Goal: Task Accomplishment & Management: Manage account settings

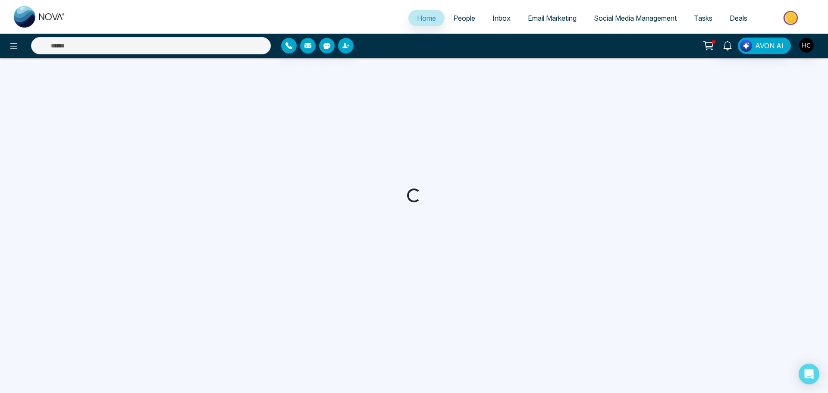
select select "*"
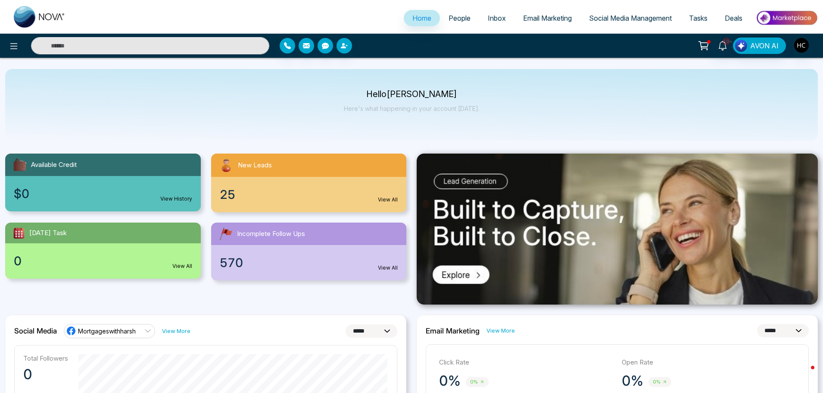
click at [455, 19] on span "People" at bounding box center [460, 18] width 22 height 9
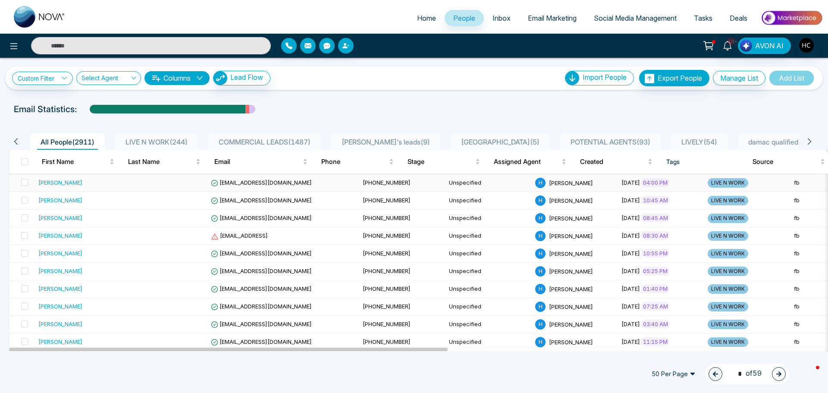
click at [201, 179] on td at bounding box center [164, 183] width 86 height 18
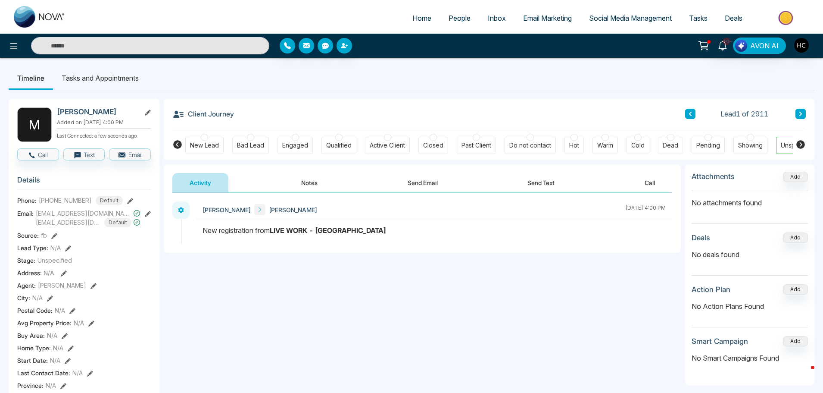
click at [306, 188] on button "Notes" at bounding box center [309, 182] width 51 height 19
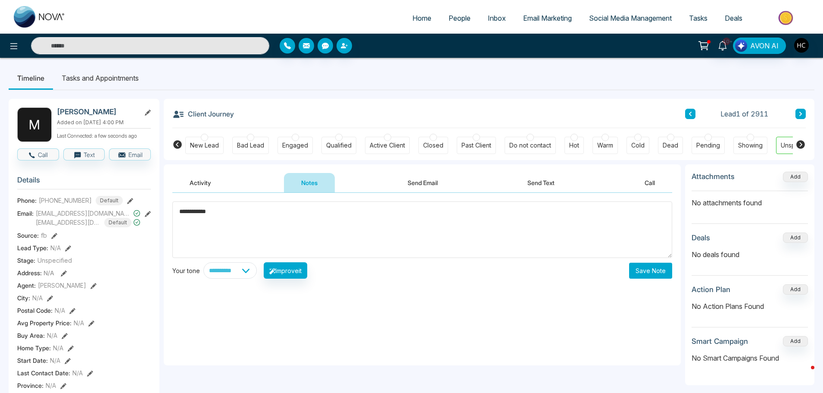
type textarea "**********"
click at [634, 271] on button "Save Note" at bounding box center [650, 271] width 43 height 16
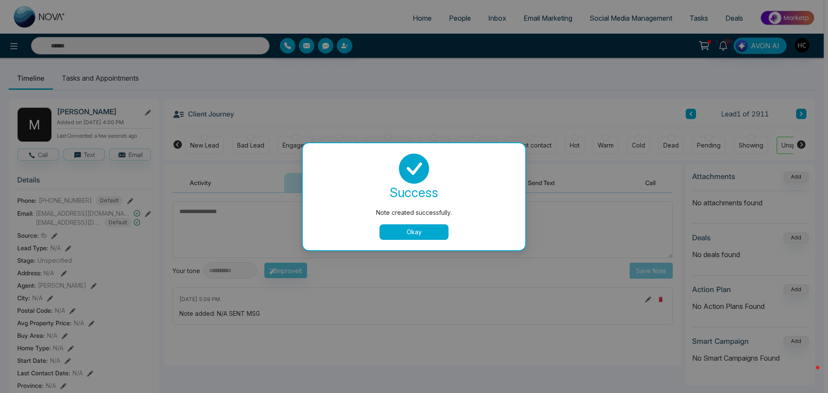
click at [436, 238] on button "Okay" at bounding box center [413, 232] width 69 height 16
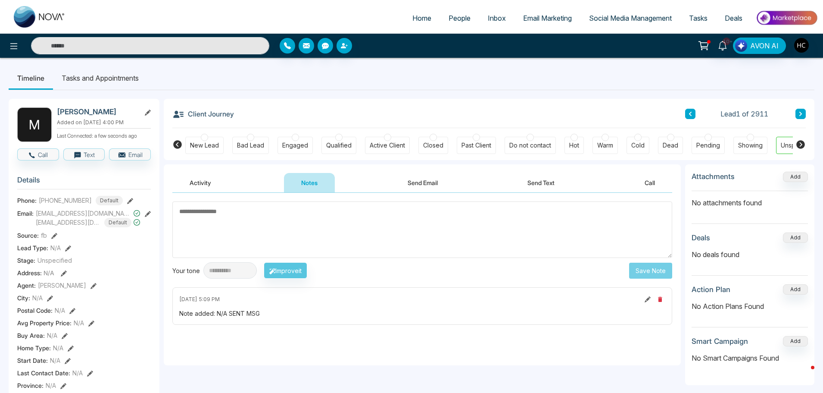
click at [461, 16] on span "People" at bounding box center [460, 18] width 22 height 9
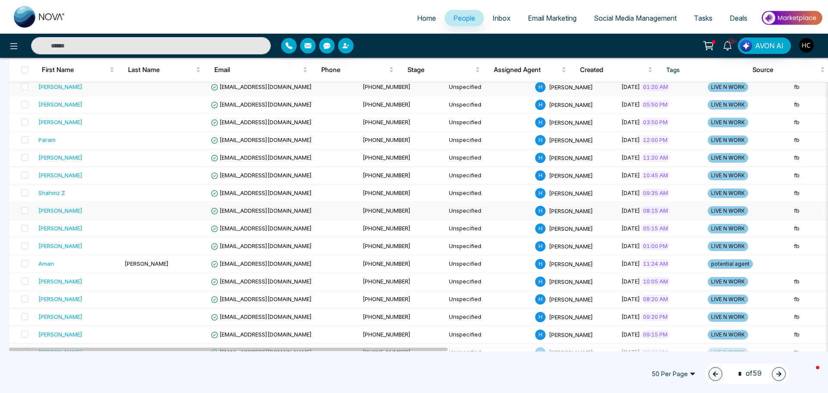
scroll to position [431, 0]
click at [95, 191] on div "[PERSON_NAME]" at bounding box center [77, 193] width 79 height 9
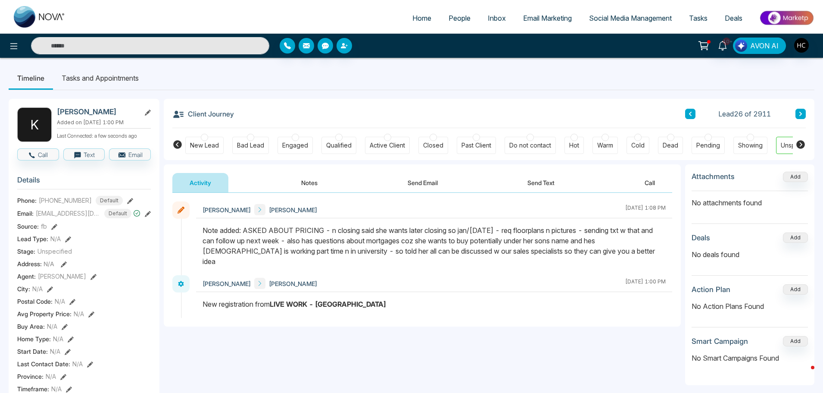
click at [456, 19] on span "People" at bounding box center [460, 18] width 22 height 9
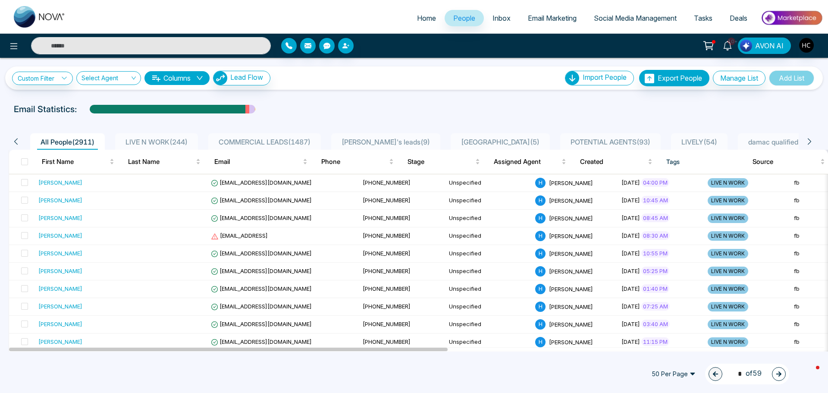
click at [154, 138] on span "LIVE N WORK ( 244 )" at bounding box center [156, 142] width 69 height 9
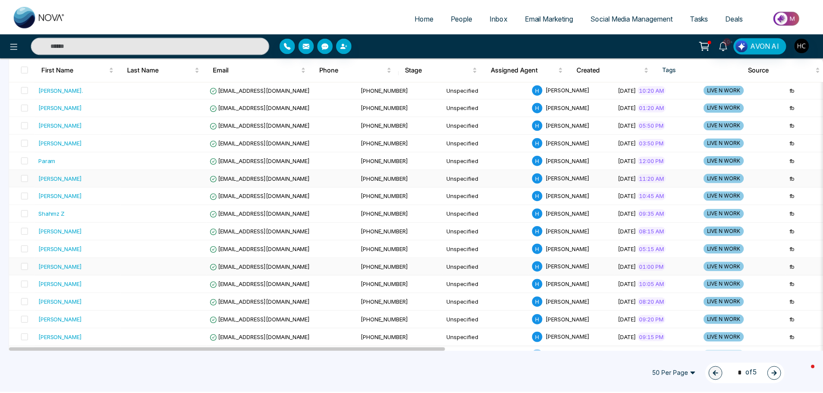
scroll to position [388, 0]
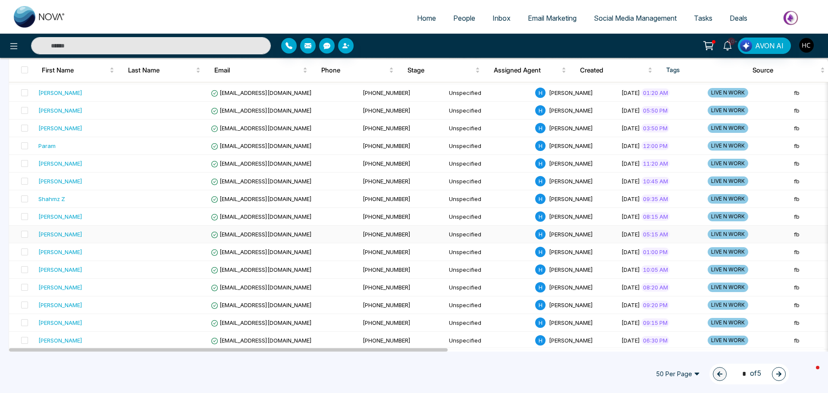
click at [64, 238] on div "[PERSON_NAME]" at bounding box center [60, 234] width 44 height 9
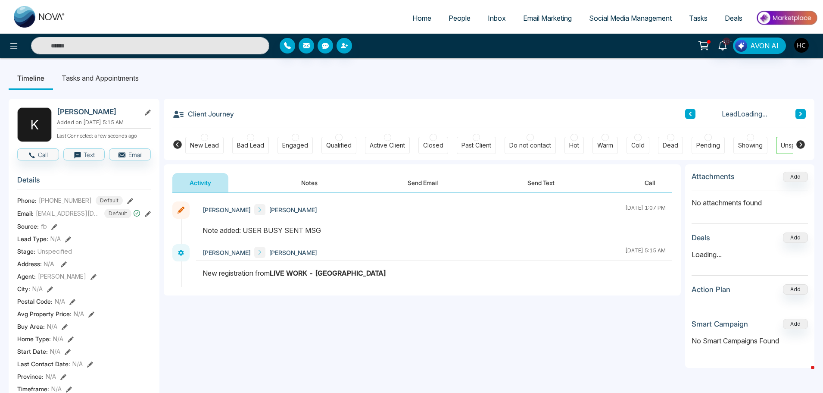
click at [803, 109] on button at bounding box center [801, 114] width 10 height 10
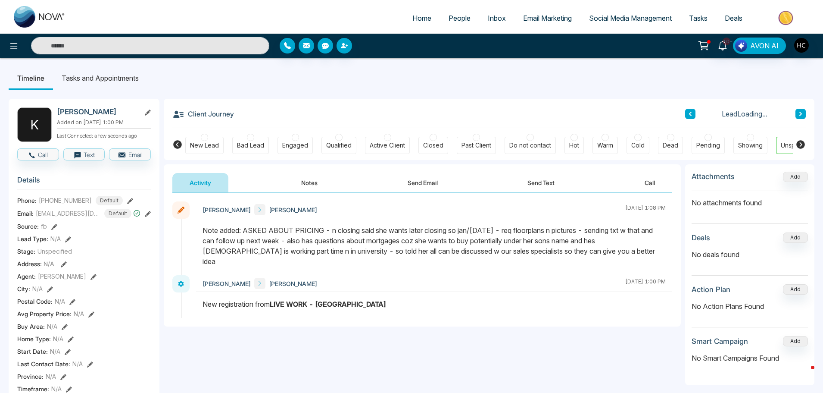
click at [314, 177] on button "Notes" at bounding box center [309, 182] width 51 height 19
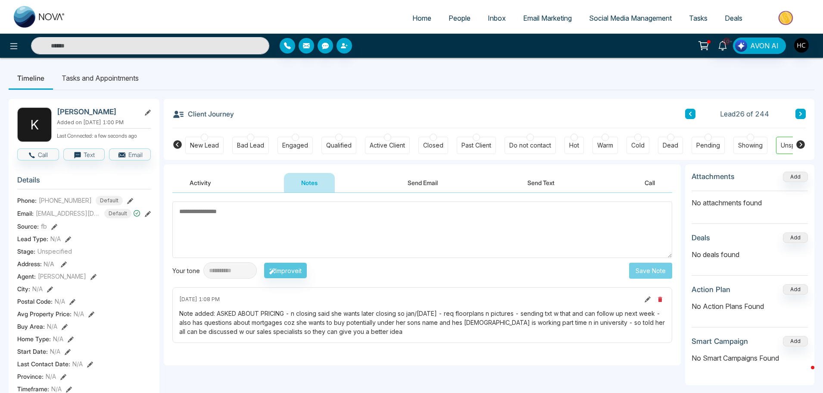
click at [239, 224] on textarea at bounding box center [422, 229] width 500 height 56
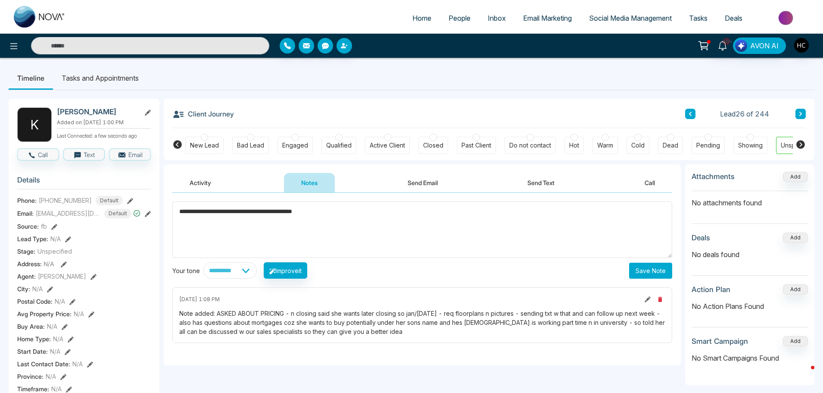
type textarea "**********"
click at [645, 272] on button "Save Note" at bounding box center [650, 271] width 43 height 16
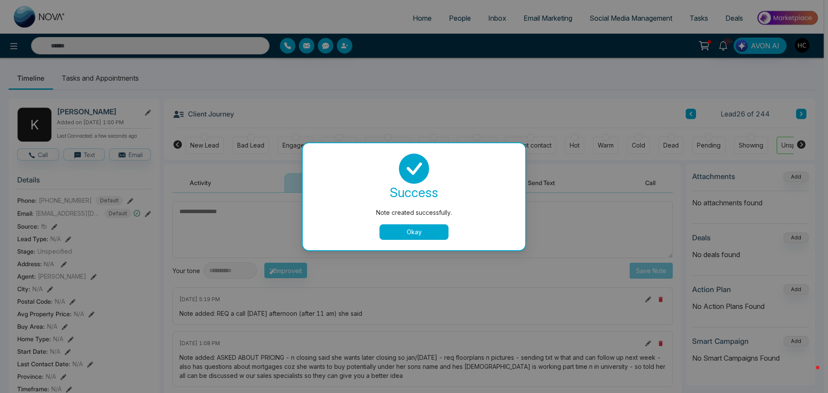
click at [402, 232] on button "Okay" at bounding box center [413, 232] width 69 height 16
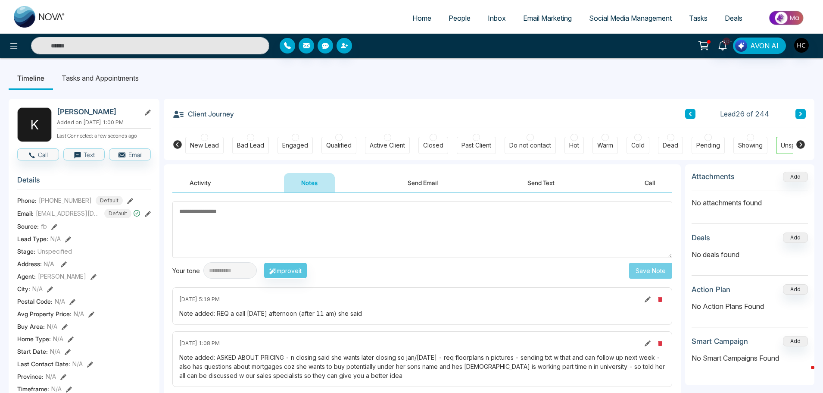
click at [797, 116] on button at bounding box center [801, 114] width 10 height 10
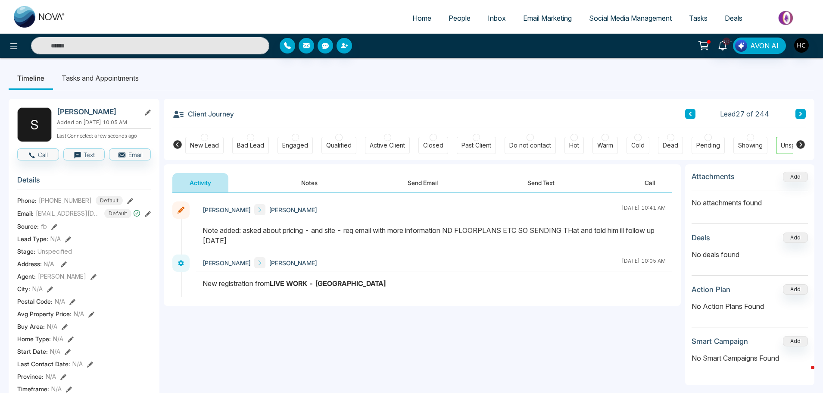
click at [313, 183] on button "Notes" at bounding box center [309, 182] width 51 height 19
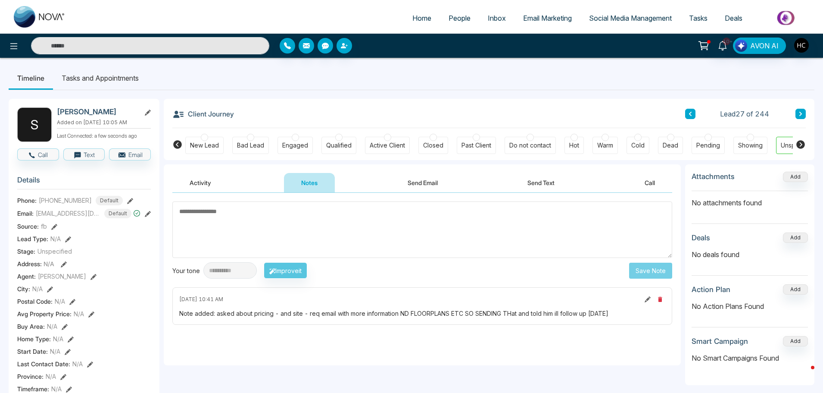
click at [297, 231] on textarea at bounding box center [422, 229] width 500 height 56
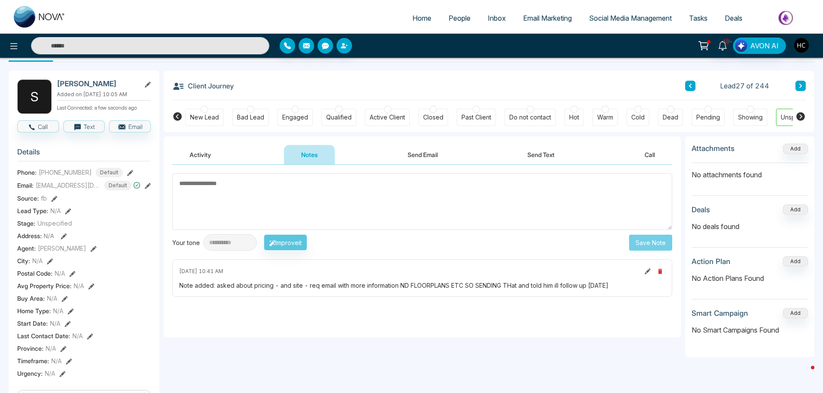
scroll to position [43, 0]
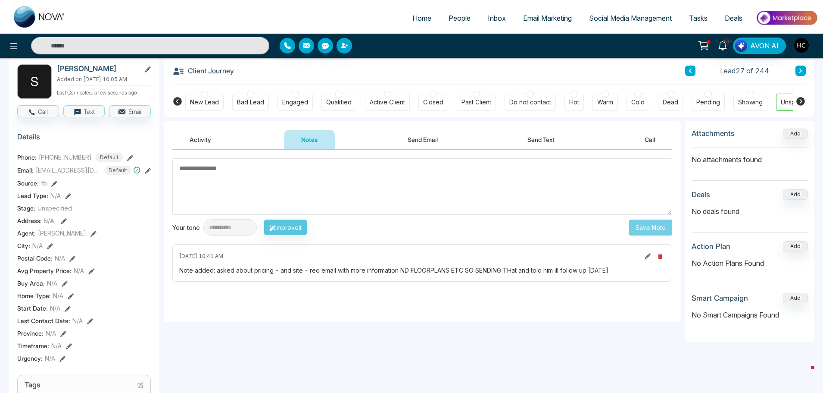
click at [272, 193] on textarea at bounding box center [422, 186] width 500 height 56
click at [453, 20] on span "People" at bounding box center [460, 18] width 22 height 9
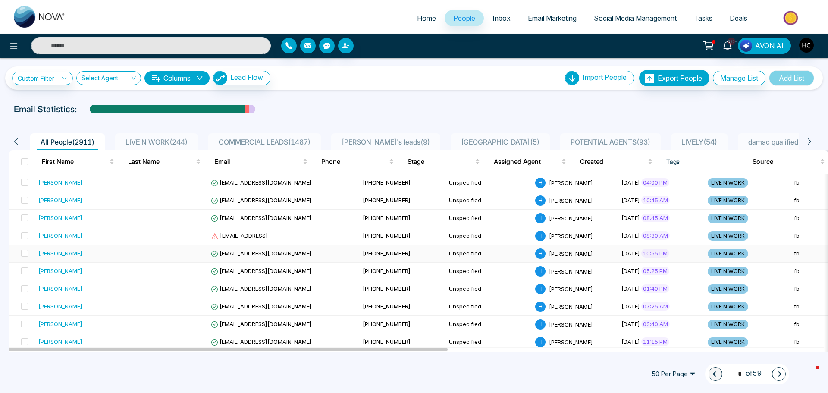
click at [71, 257] on div "[PERSON_NAME]" at bounding box center [60, 253] width 44 height 9
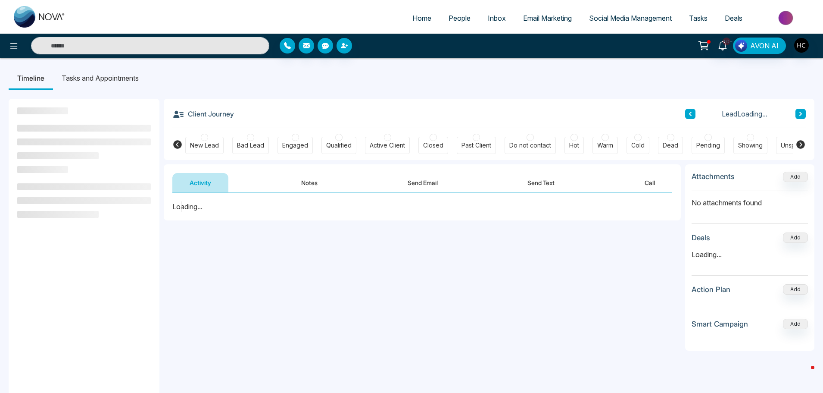
click at [291, 182] on button "Notes" at bounding box center [309, 182] width 51 height 19
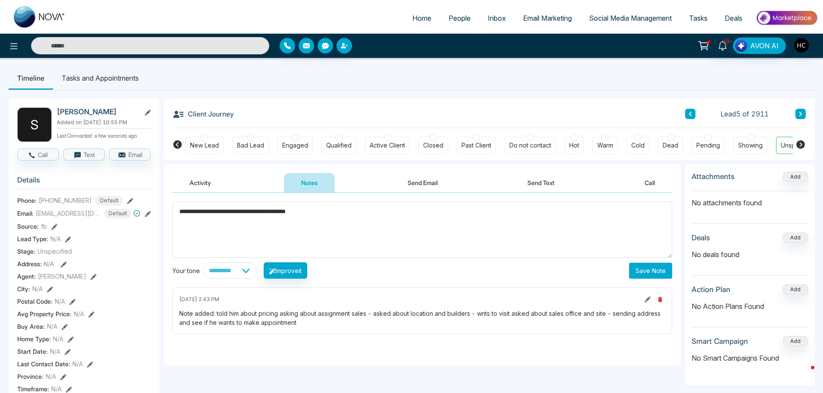
type textarea "**********"
click at [657, 268] on button "Save Note" at bounding box center [650, 271] width 43 height 16
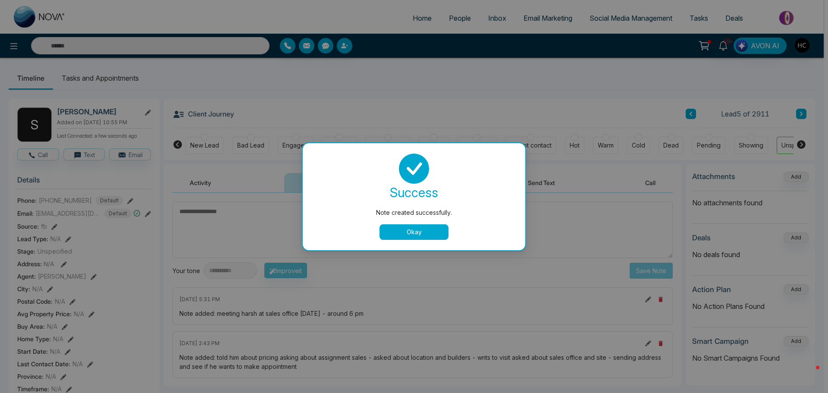
click at [451, 14] on div "Note created successfully. success Note created successfully. Okay" at bounding box center [414, 196] width 828 height 393
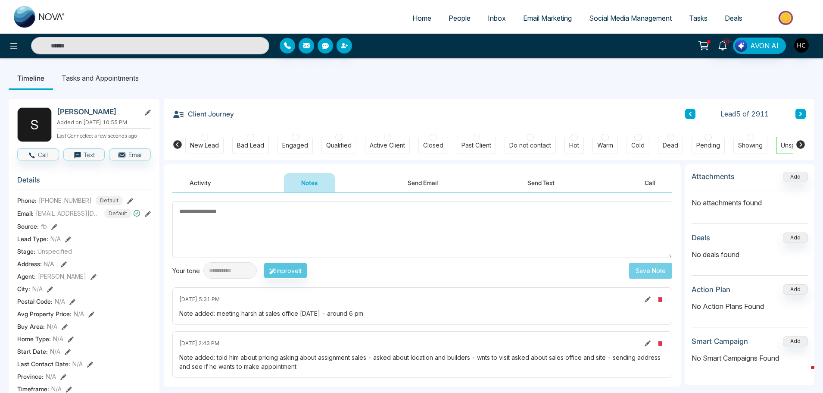
click at [452, 21] on span "People" at bounding box center [460, 18] width 22 height 9
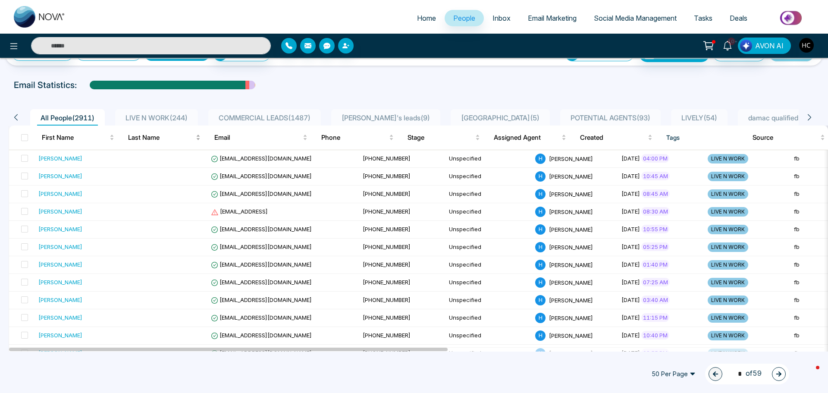
scroll to position [43, 0]
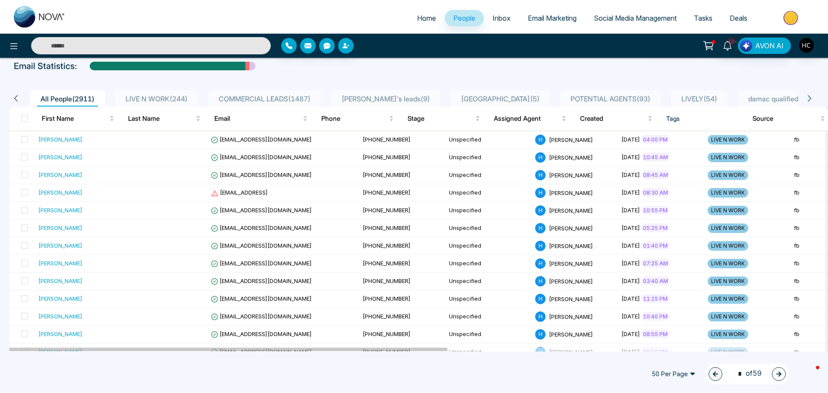
click at [177, 96] on span "LIVE N WORK ( 244 )" at bounding box center [156, 98] width 69 height 9
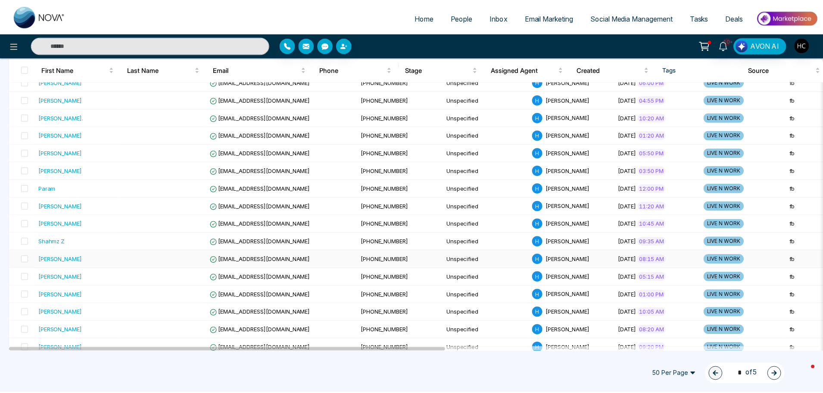
scroll to position [474, 0]
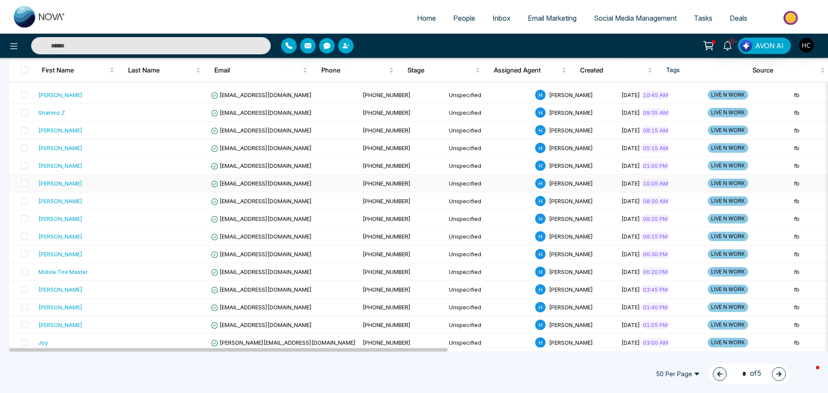
click at [72, 182] on div "[PERSON_NAME]" at bounding box center [60, 183] width 44 height 9
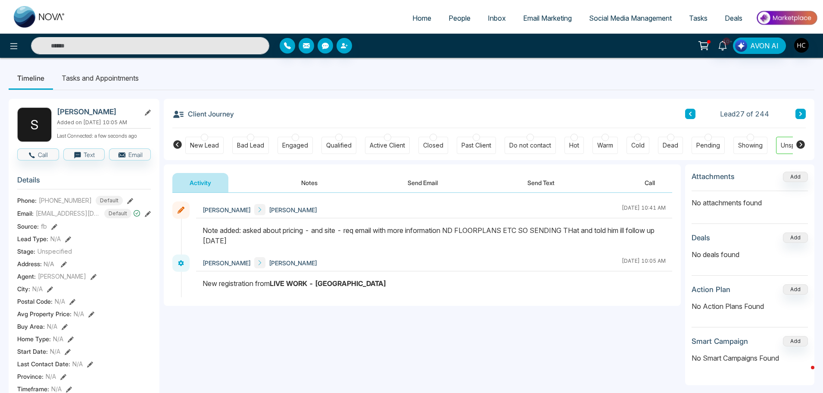
click at [303, 180] on button "Notes" at bounding box center [309, 182] width 51 height 19
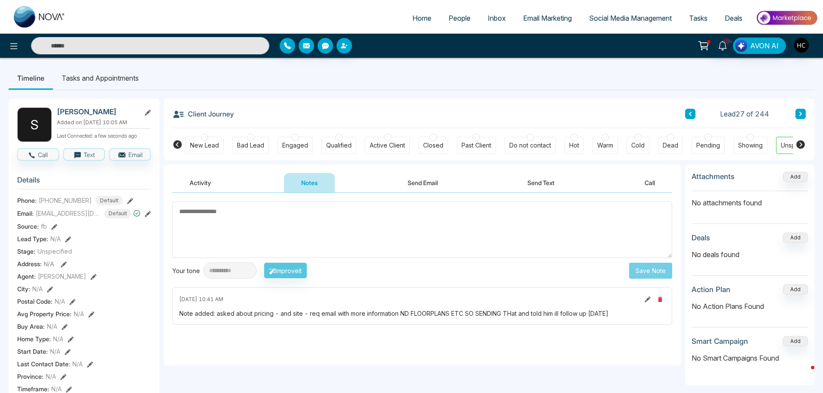
click at [296, 238] on textarea at bounding box center [422, 229] width 500 height 56
drag, startPoint x: 191, startPoint y: 213, endPoint x: 174, endPoint y: 217, distance: 17.7
click at [174, 217] on textarea "***" at bounding box center [422, 229] width 500 height 56
type textarea "***"
click at [378, 190] on div "Activity Notes Send Email Send Text Call" at bounding box center [422, 183] width 500 height 20
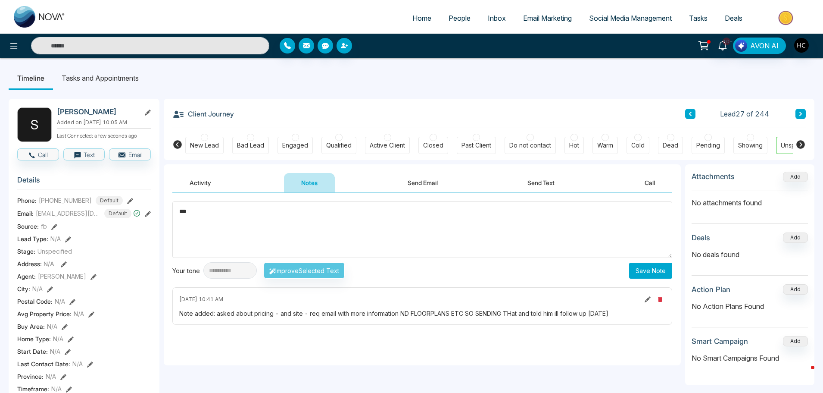
click at [668, 266] on button "Save Note" at bounding box center [650, 271] width 43 height 16
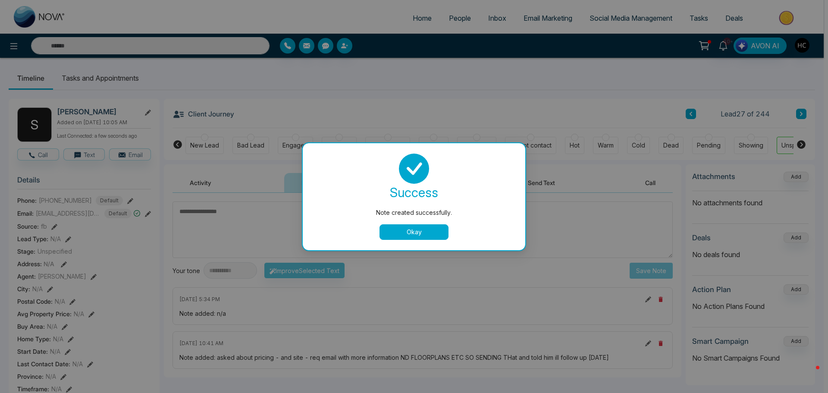
click at [733, 86] on div "Note created successfully. success Note created successfully. Okay" at bounding box center [414, 196] width 828 height 393
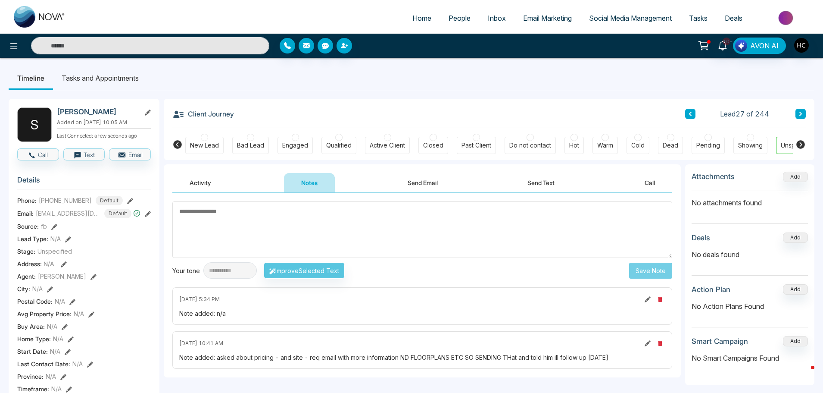
click at [800, 114] on icon at bounding box center [801, 113] width 4 height 5
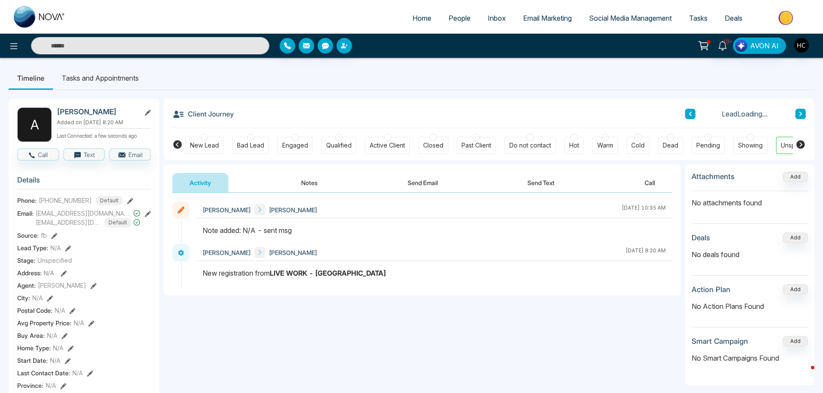
click at [315, 185] on button "Notes" at bounding box center [309, 182] width 51 height 19
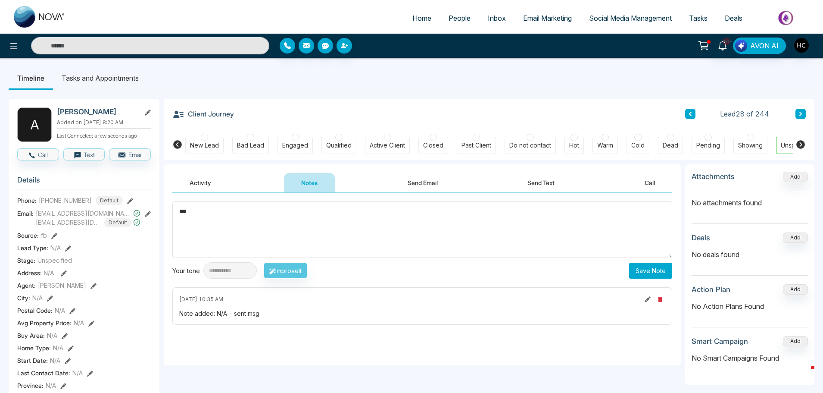
type textarea "***"
click at [630, 269] on button "Save Note" at bounding box center [650, 271] width 43 height 16
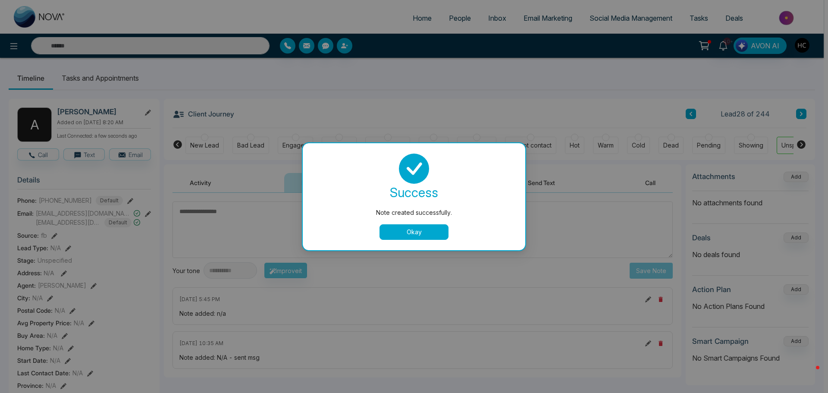
click at [786, 115] on div "Note created successfully. success Note created successfully. Okay" at bounding box center [414, 196] width 828 height 393
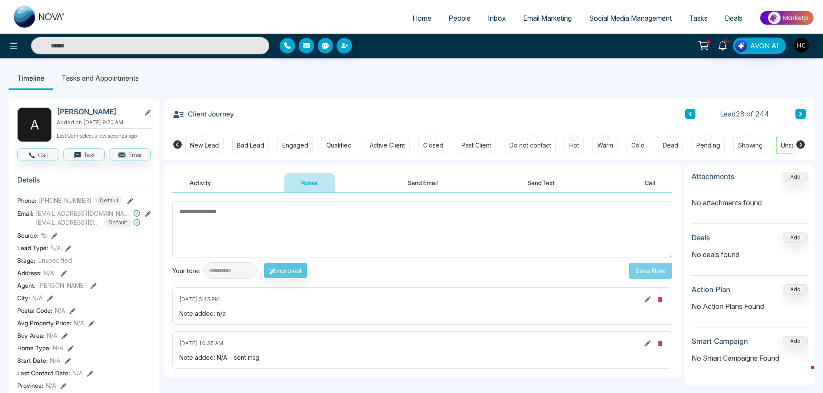
click at [801, 112] on icon at bounding box center [801, 113] width 4 height 5
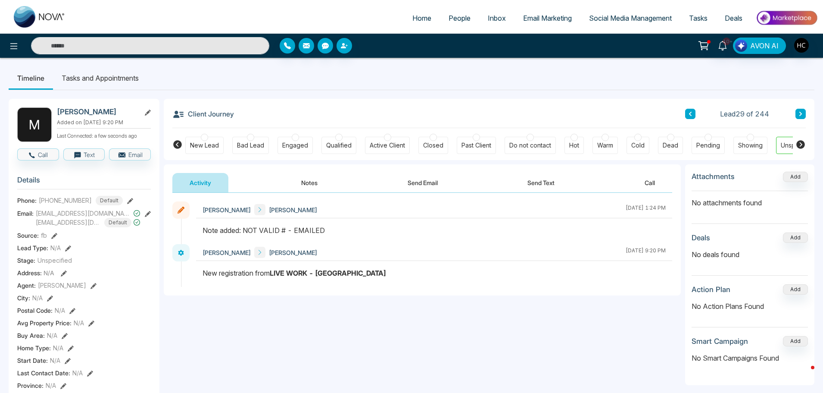
click at [800, 115] on icon at bounding box center [801, 114] width 3 height 4
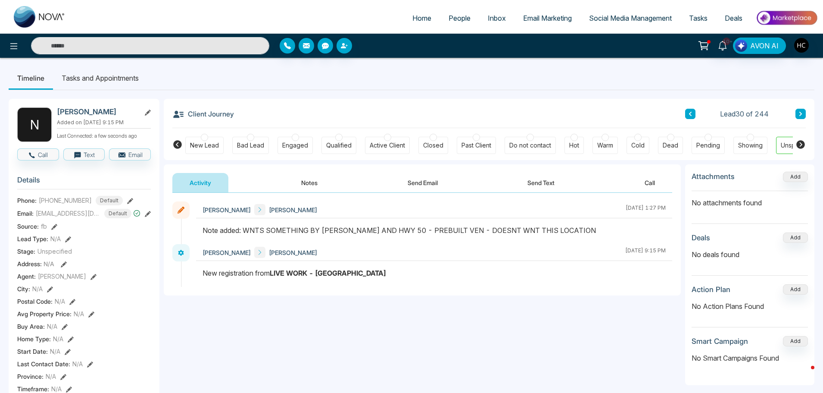
click at [797, 117] on button at bounding box center [801, 114] width 10 height 10
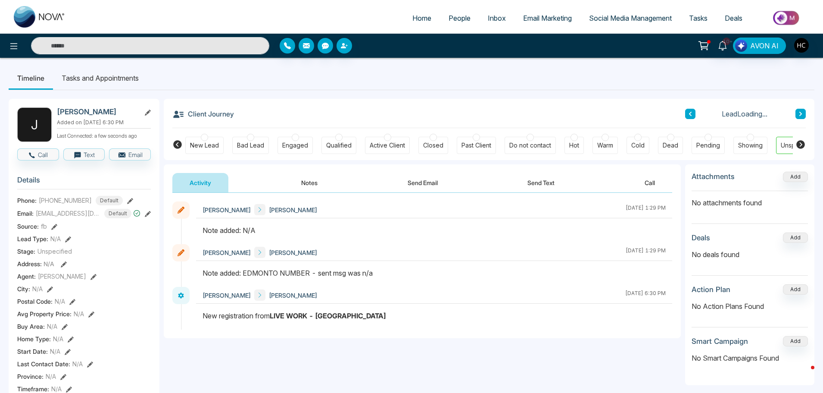
click at [319, 181] on button "Notes" at bounding box center [309, 182] width 51 height 19
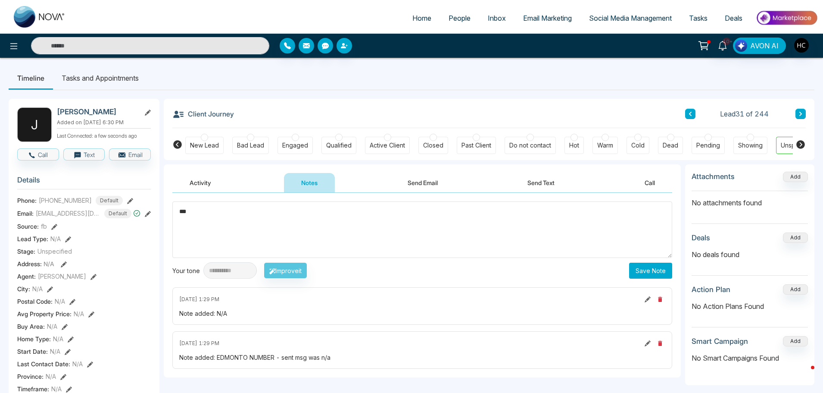
type textarea "***"
click at [666, 273] on button "Save Note" at bounding box center [650, 271] width 43 height 16
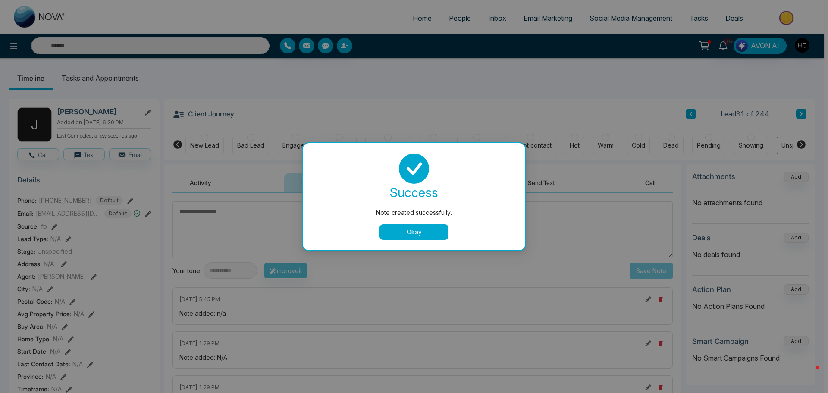
click at [784, 95] on div "Note created successfully. success Note created successfully. Okay" at bounding box center [414, 196] width 828 height 393
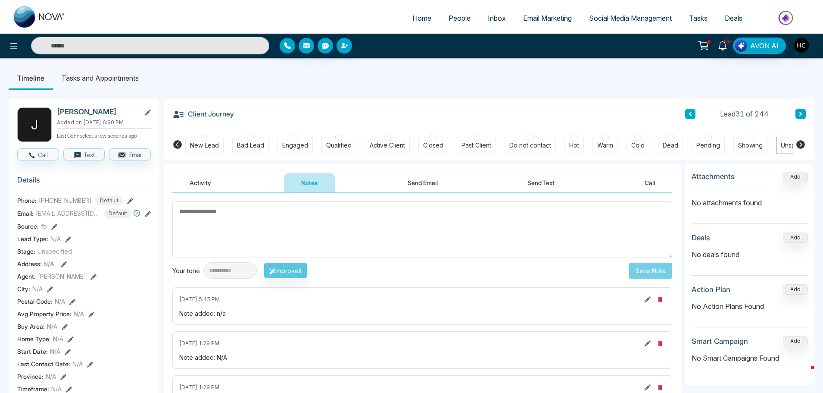
click at [797, 110] on button at bounding box center [801, 114] width 10 height 10
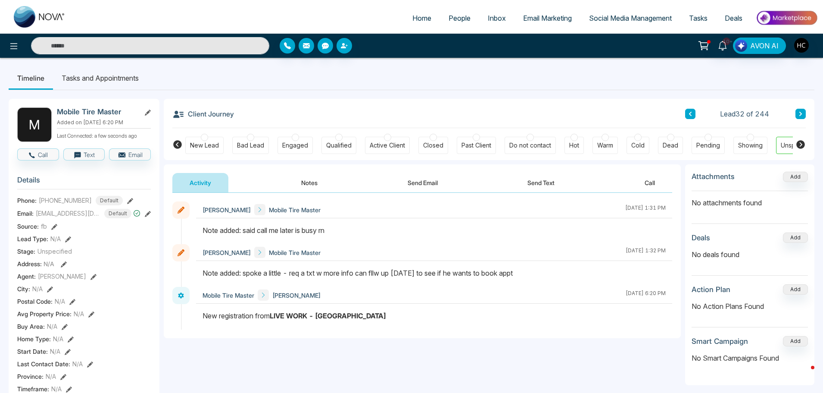
click at [313, 184] on button "Notes" at bounding box center [309, 182] width 51 height 19
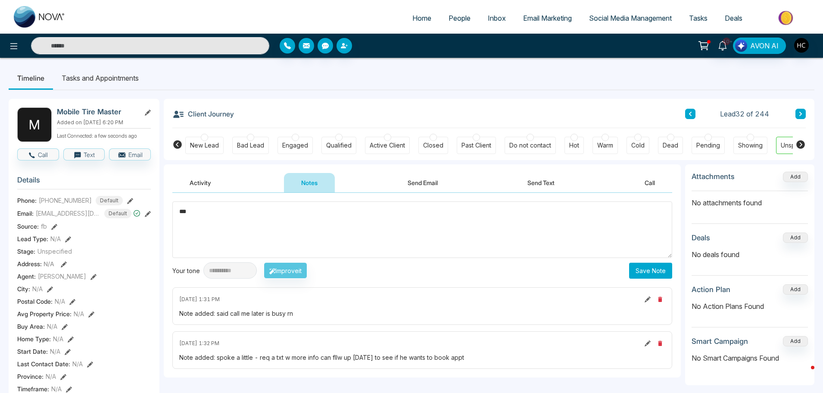
type textarea "***"
click at [650, 270] on button "Save Note" at bounding box center [650, 271] width 43 height 16
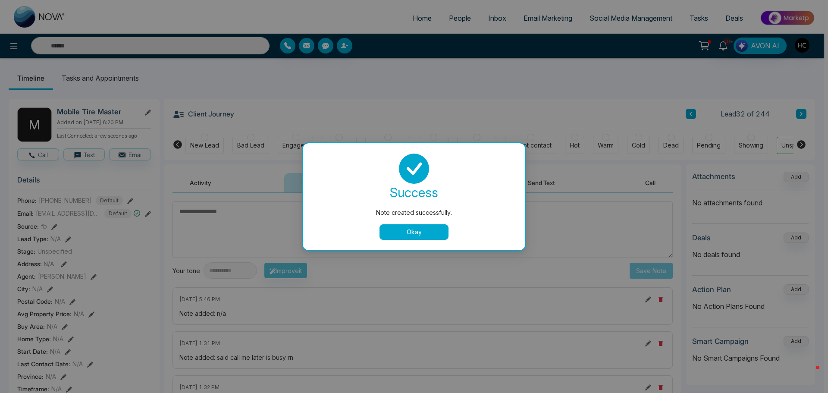
click at [435, 231] on button "Okay" at bounding box center [413, 232] width 69 height 16
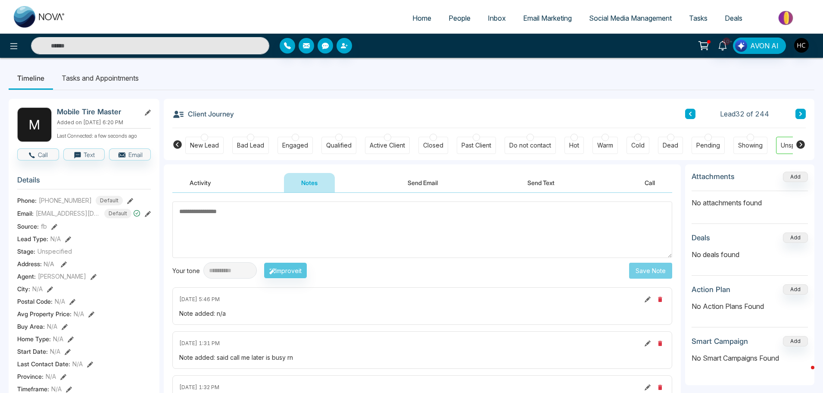
click at [801, 112] on icon at bounding box center [801, 113] width 4 height 5
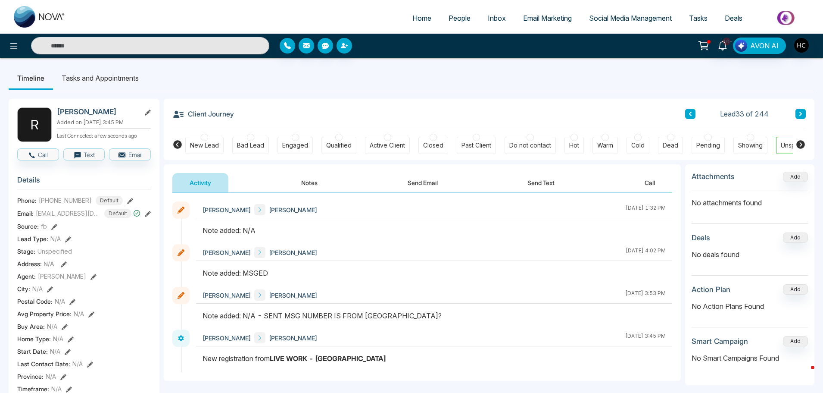
click at [309, 183] on button "Notes" at bounding box center [309, 182] width 51 height 19
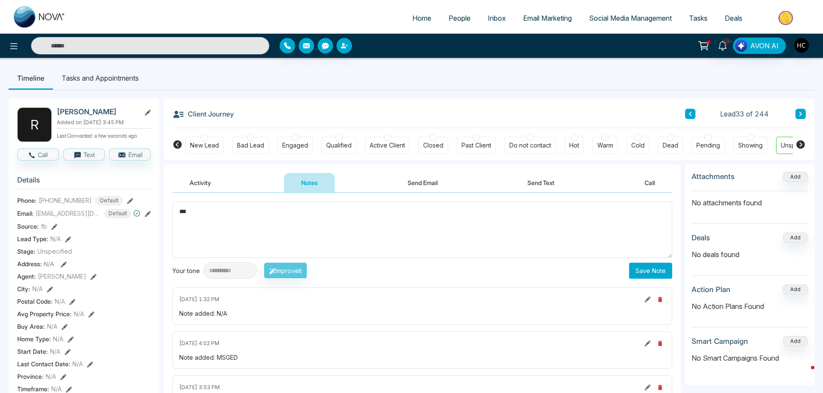
type textarea "***"
click at [644, 268] on button "Save Note" at bounding box center [650, 271] width 43 height 16
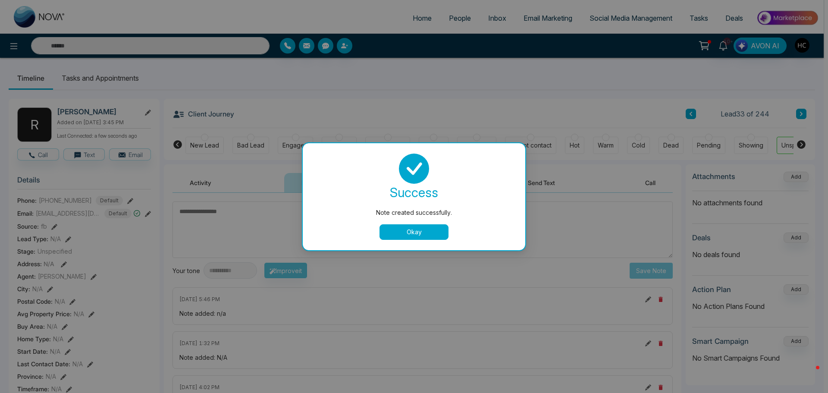
click at [431, 221] on div "success Note created successfully. Okay" at bounding box center [414, 196] width 202 height 86
click at [431, 228] on button "Okay" at bounding box center [413, 232] width 69 height 16
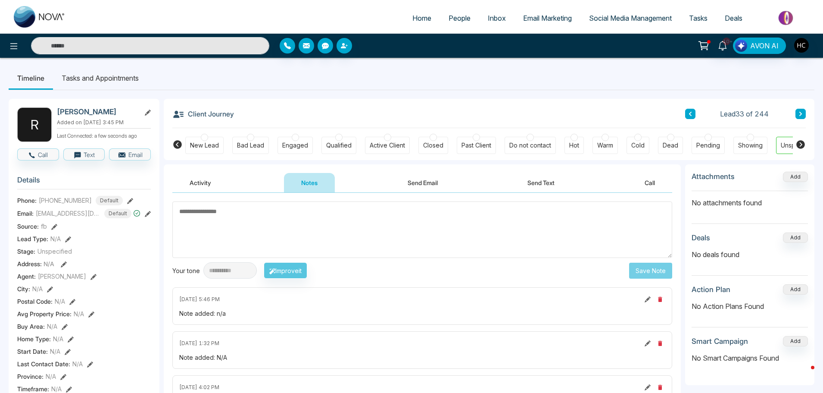
click at [804, 114] on button at bounding box center [801, 114] width 10 height 10
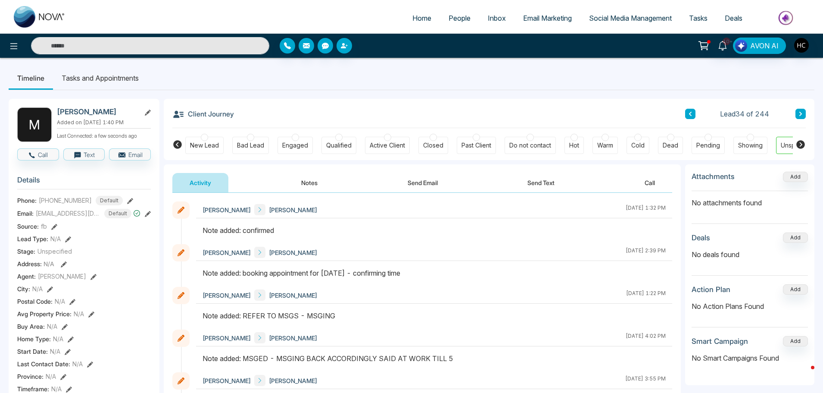
click at [310, 182] on button "Notes" at bounding box center [309, 182] width 51 height 19
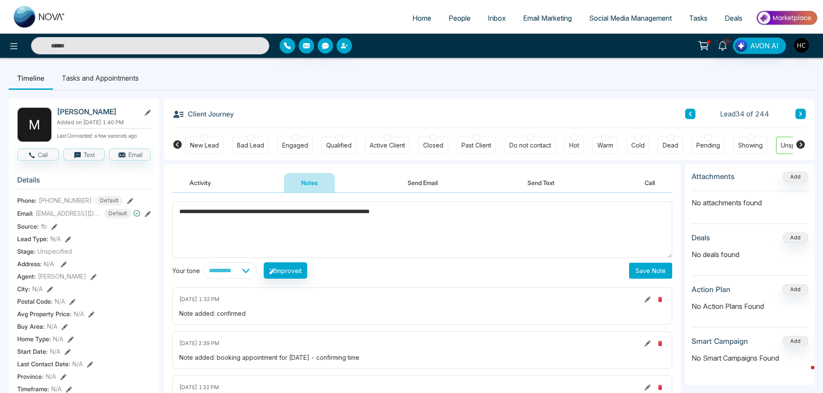
type textarea "**********"
click at [653, 276] on button "Save Note" at bounding box center [650, 271] width 43 height 16
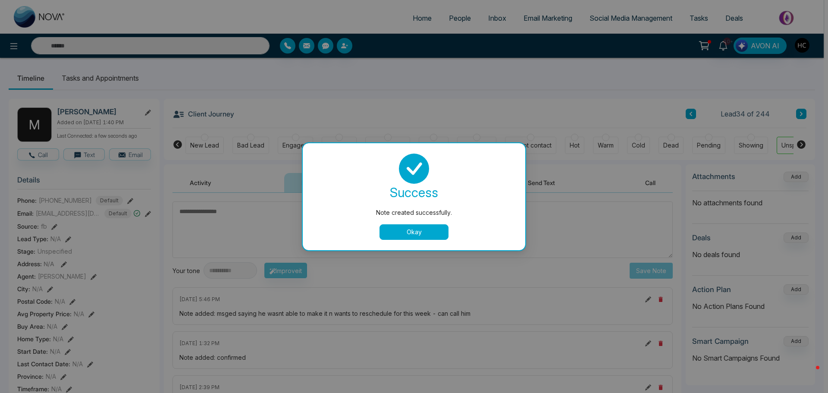
click at [783, 89] on div "Note created successfully. success Note created successfully. Okay" at bounding box center [414, 196] width 828 height 393
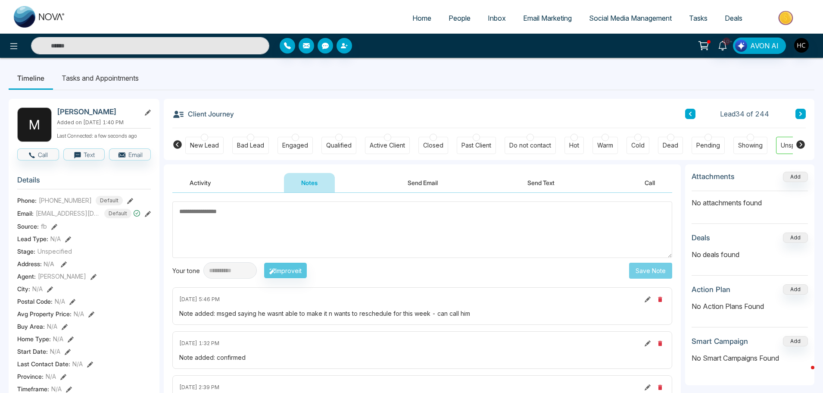
click at [799, 114] on icon at bounding box center [801, 113] width 4 height 5
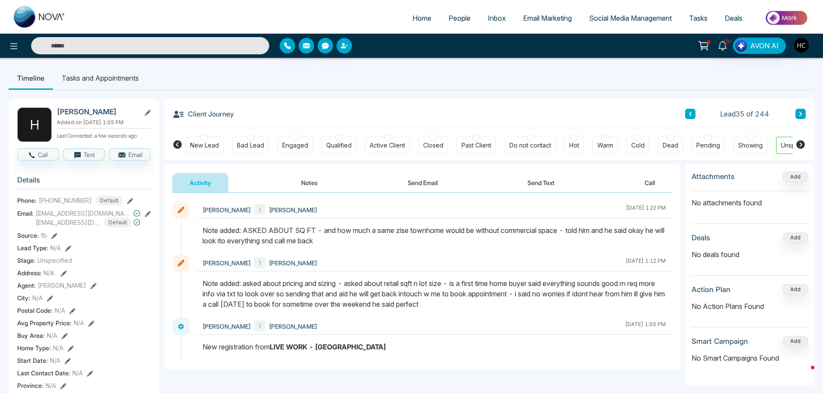
click at [802, 109] on button at bounding box center [801, 114] width 10 height 10
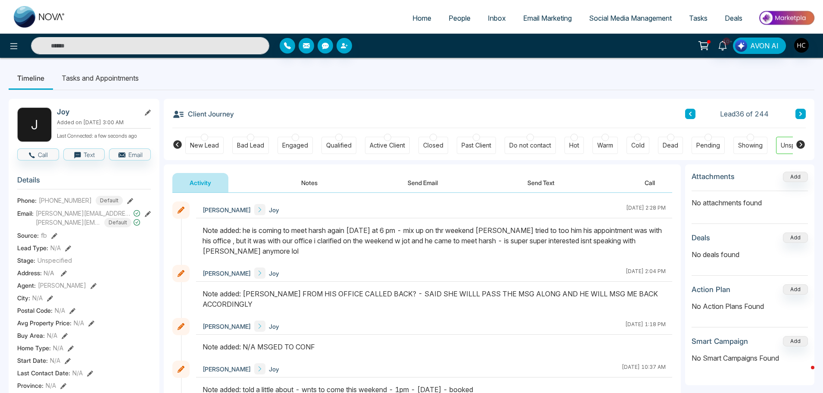
click at [800, 117] on button at bounding box center [801, 114] width 10 height 10
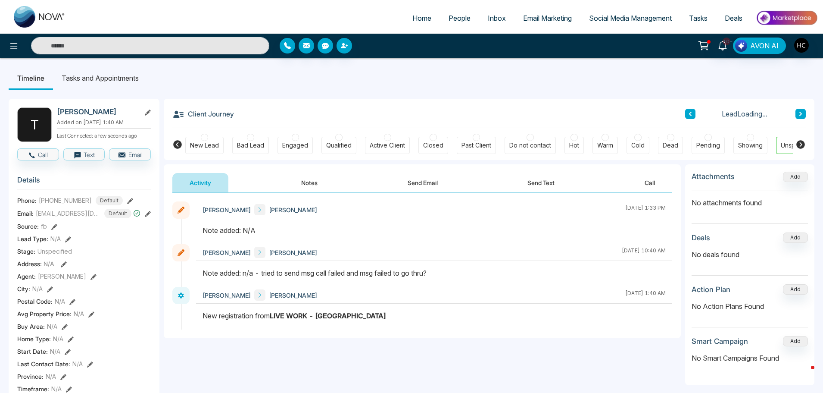
click at [309, 181] on button "Notes" at bounding box center [309, 182] width 51 height 19
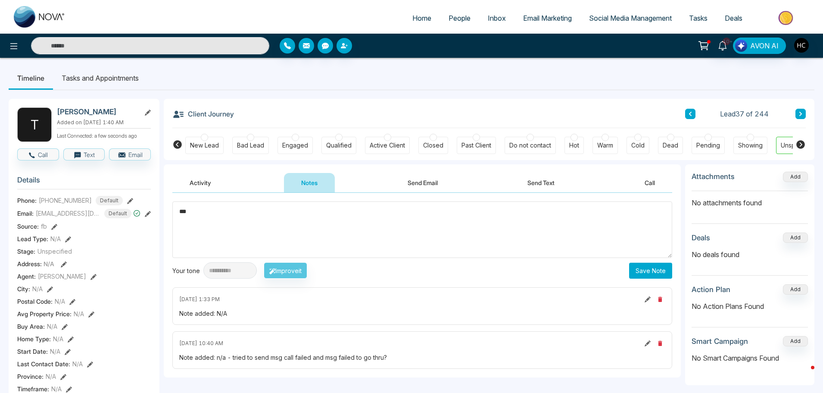
type textarea "***"
click at [658, 270] on button "Save Note" at bounding box center [650, 271] width 43 height 16
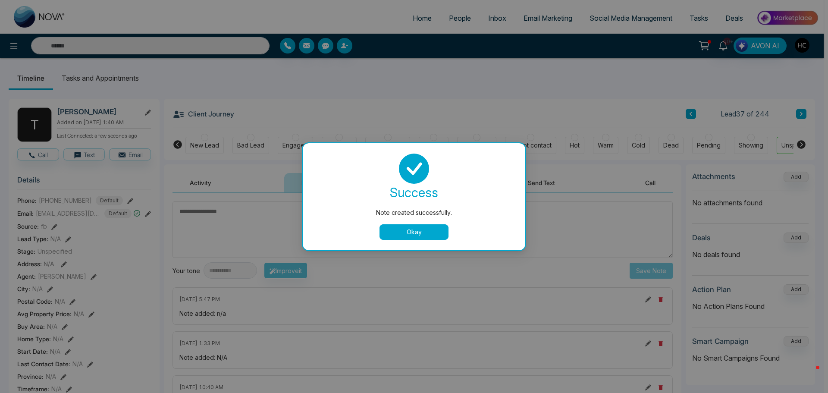
click at [715, 116] on div "Note created successfully. success Note created successfully. Okay" at bounding box center [414, 196] width 828 height 393
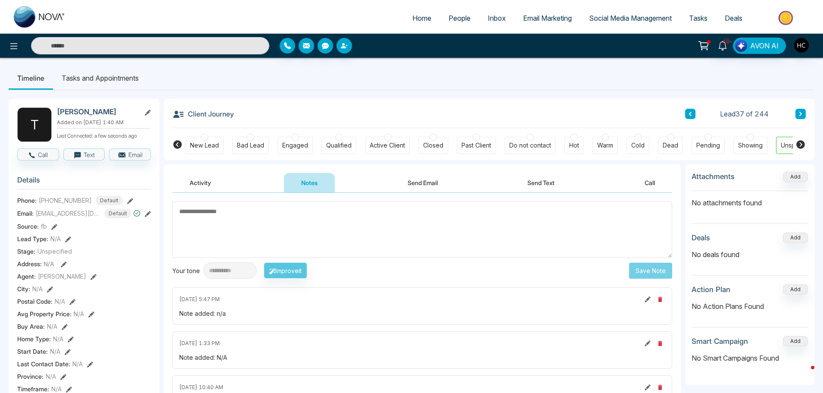
click at [801, 111] on button at bounding box center [801, 114] width 10 height 10
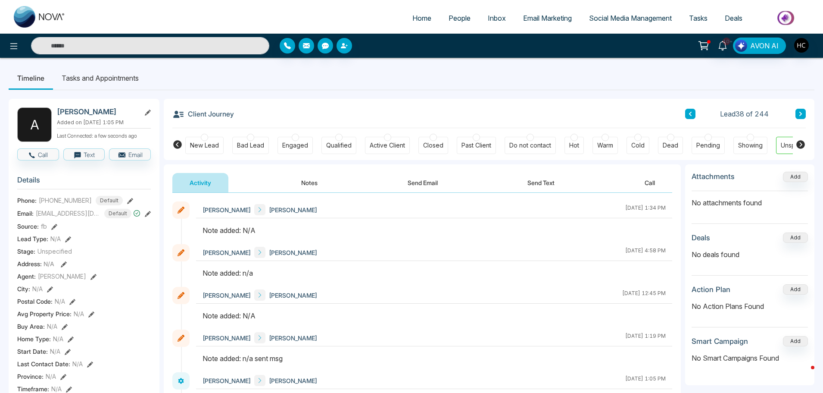
click at [321, 182] on button "Notes" at bounding box center [309, 182] width 51 height 19
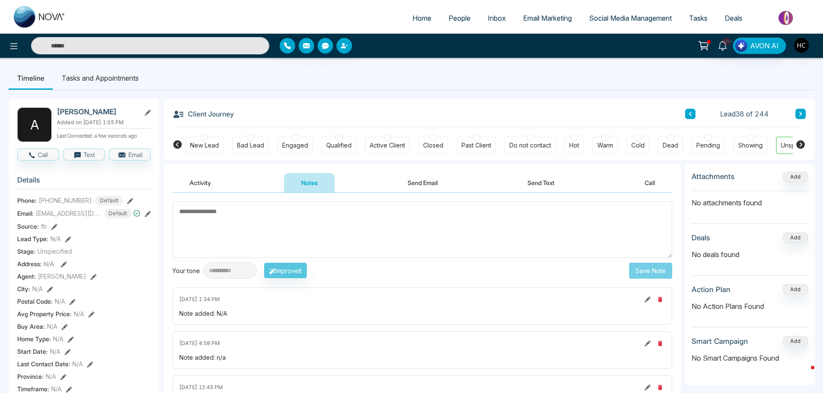
paste textarea "***"
type textarea "***"
click at [651, 268] on button "Save Note" at bounding box center [650, 271] width 43 height 16
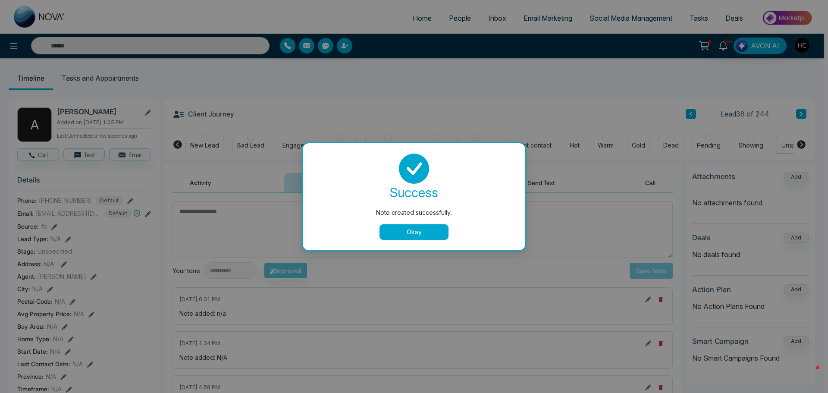
click at [425, 228] on button "Okay" at bounding box center [413, 232] width 69 height 16
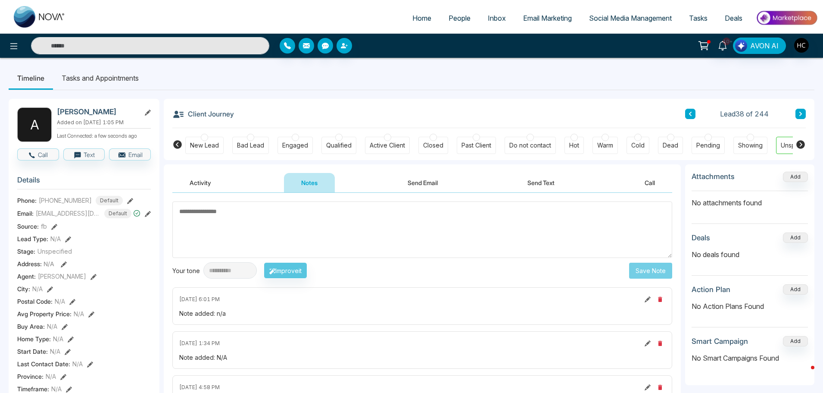
click at [798, 113] on button at bounding box center [801, 114] width 10 height 10
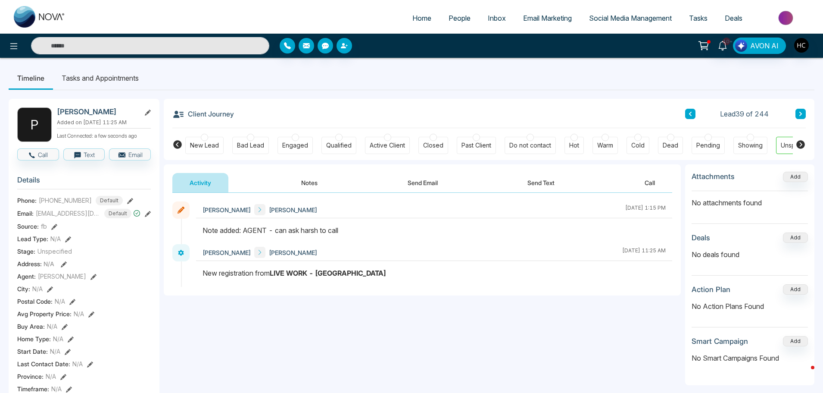
click at [802, 117] on button at bounding box center [801, 114] width 10 height 10
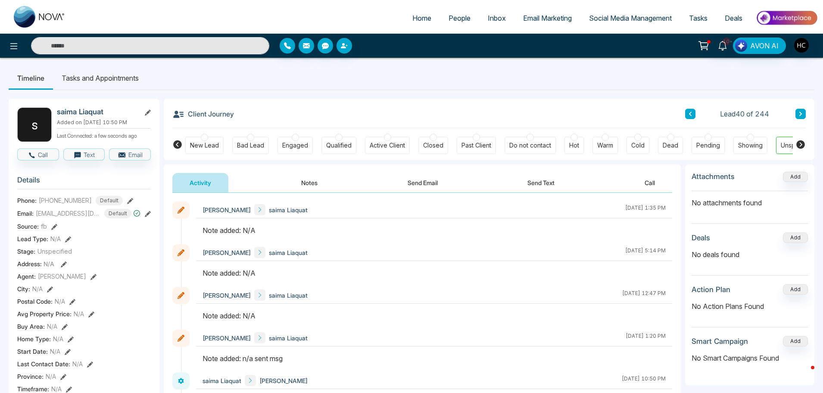
click at [311, 180] on button "Notes" at bounding box center [309, 182] width 51 height 19
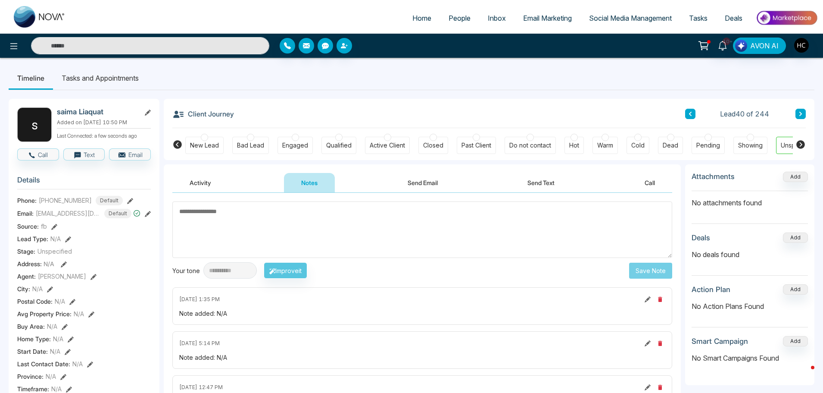
click at [204, 212] on textarea at bounding box center [422, 229] width 500 height 56
paste textarea "***"
type textarea "***"
click at [644, 271] on button "Save Note" at bounding box center [650, 271] width 43 height 16
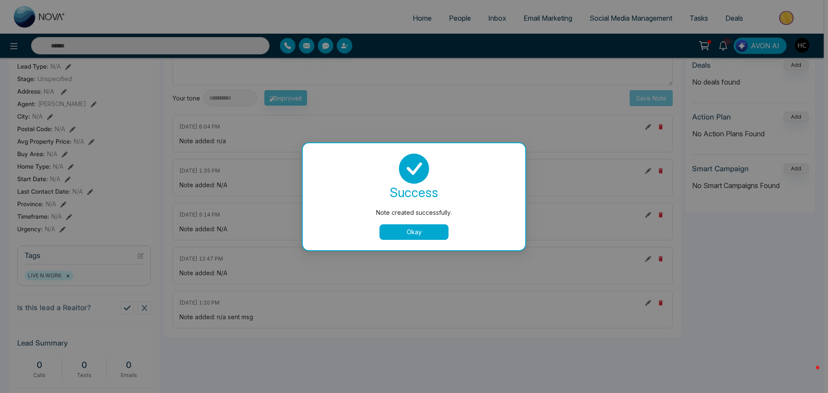
click at [404, 231] on button "Okay" at bounding box center [413, 232] width 69 height 16
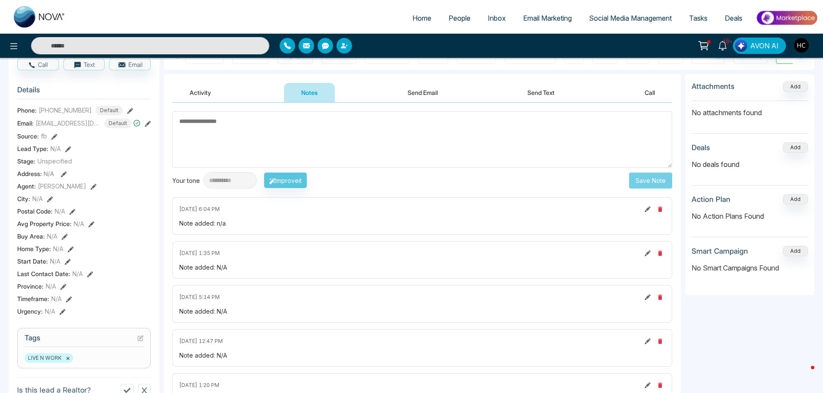
scroll to position [0, 0]
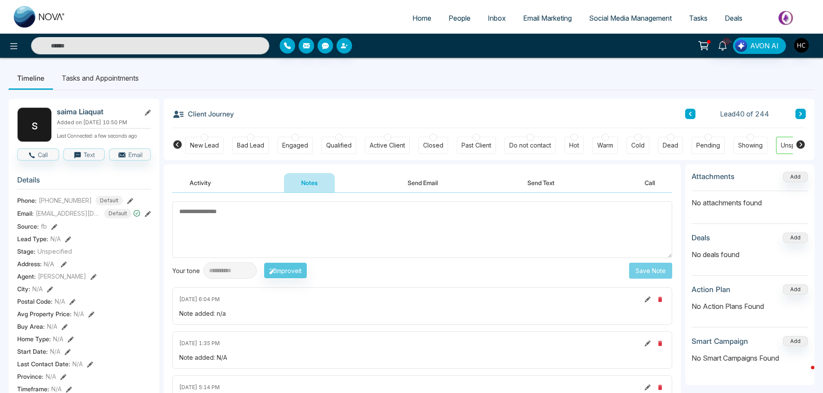
click at [799, 112] on icon at bounding box center [801, 113] width 4 height 5
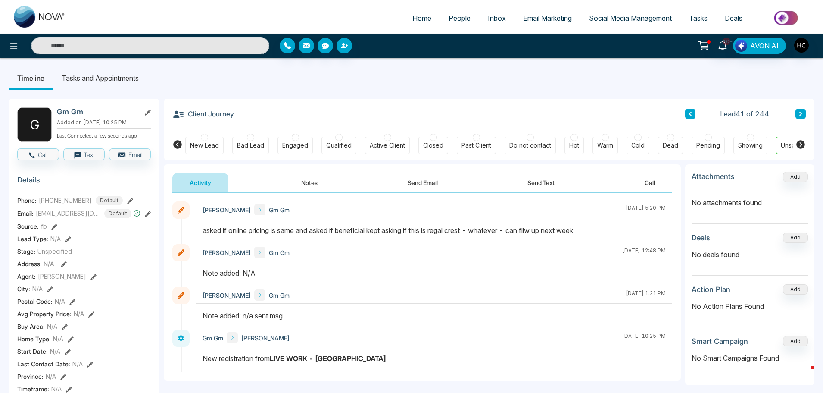
click at [800, 118] on button at bounding box center [801, 114] width 10 height 10
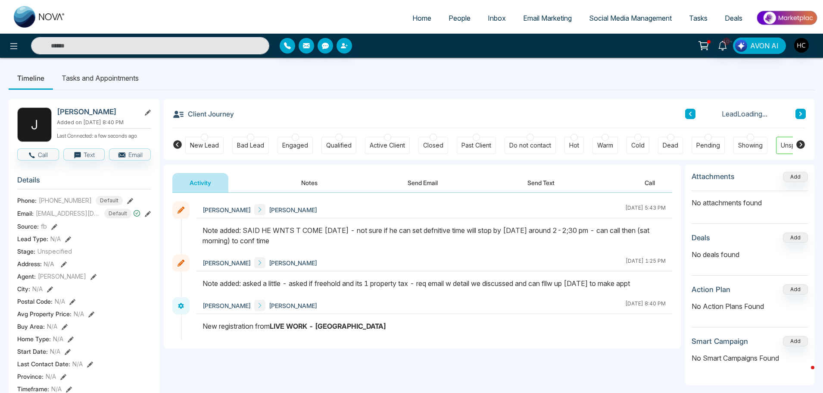
click at [688, 110] on button at bounding box center [690, 114] width 10 height 10
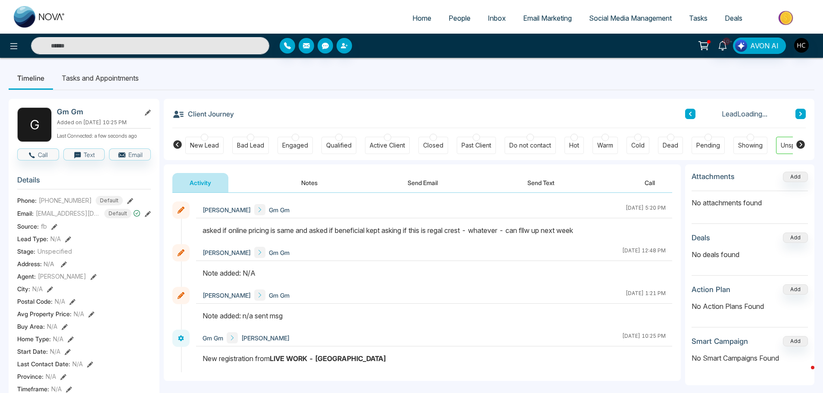
click at [329, 182] on button "Notes" at bounding box center [309, 182] width 51 height 19
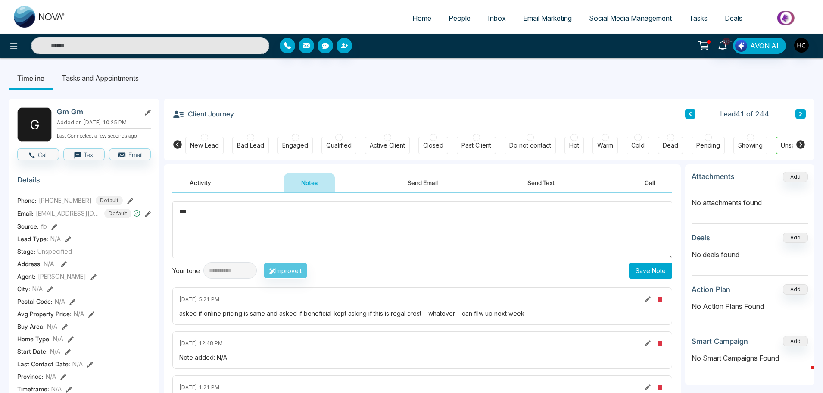
type textarea "***"
click at [645, 263] on button "Save Note" at bounding box center [650, 271] width 43 height 16
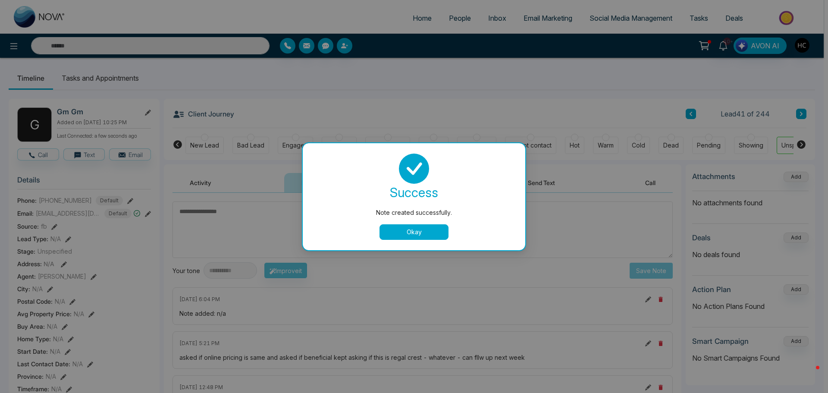
click at [803, 105] on div "Note created successfully. success Note created successfully. Okay" at bounding box center [414, 196] width 828 height 393
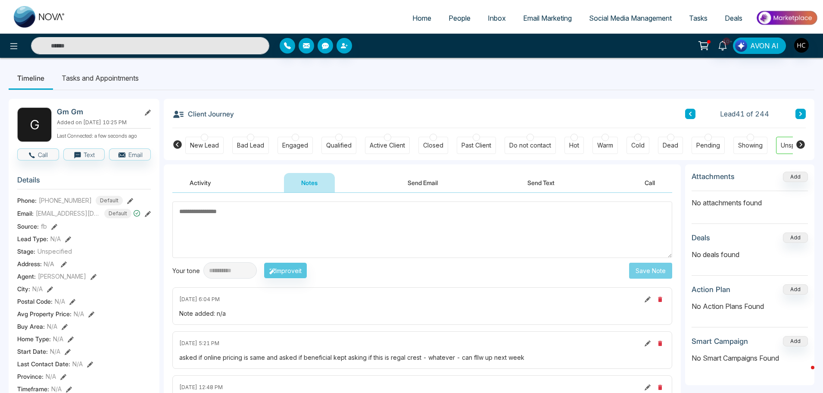
click at [803, 109] on button at bounding box center [801, 114] width 10 height 10
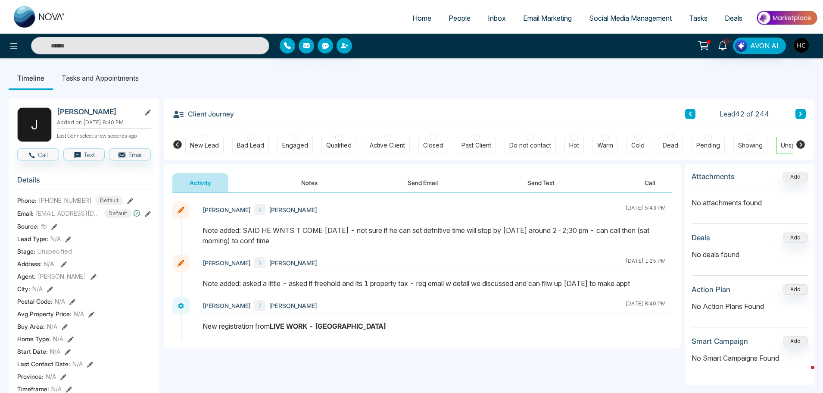
click at [309, 184] on button "Notes" at bounding box center [309, 182] width 51 height 19
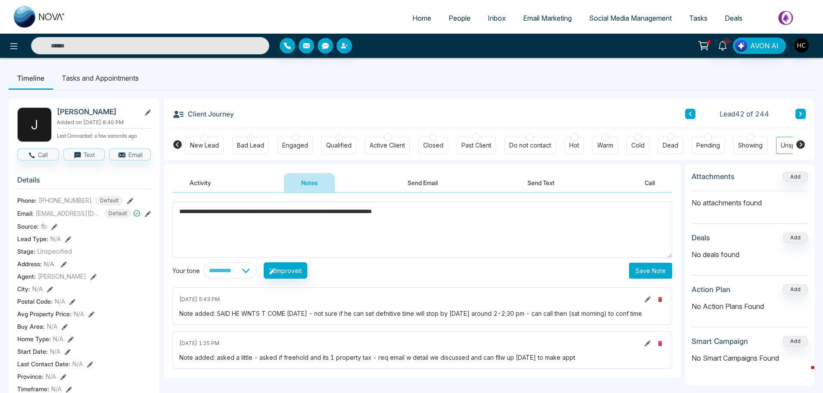
type textarea "**********"
click at [641, 272] on button "Save Note" at bounding box center [650, 271] width 43 height 16
click at [774, 100] on div "Client Journey Lead 42 of 244" at bounding box center [489, 113] width 634 height 29
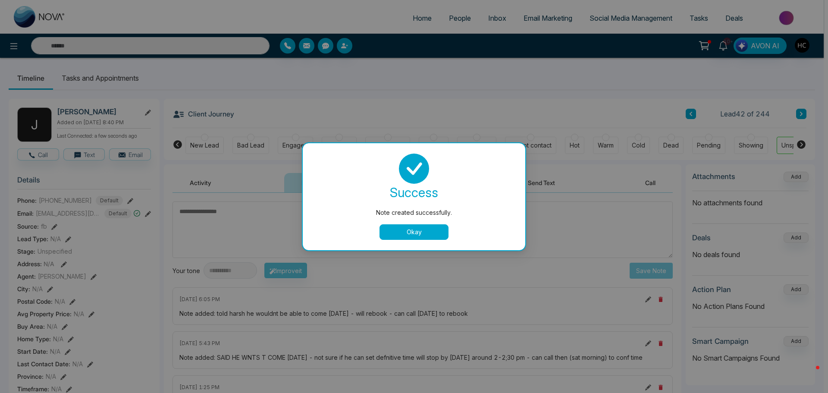
click at [820, 118] on div "Note created successfully. success Note created successfully. Okay" at bounding box center [414, 196] width 828 height 393
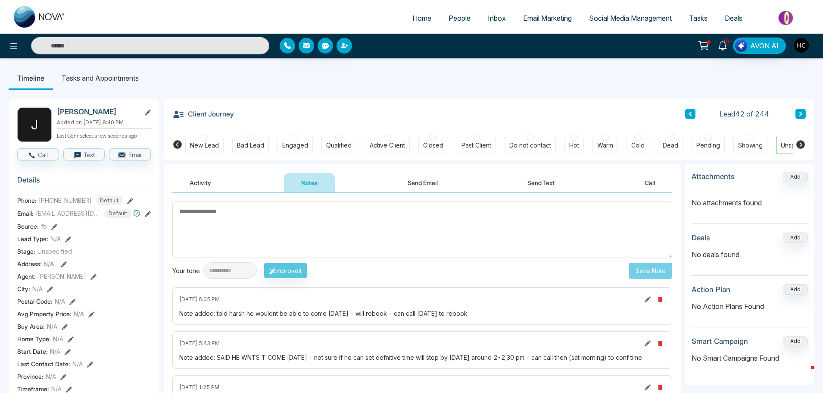
click at [802, 116] on icon at bounding box center [801, 113] width 4 height 5
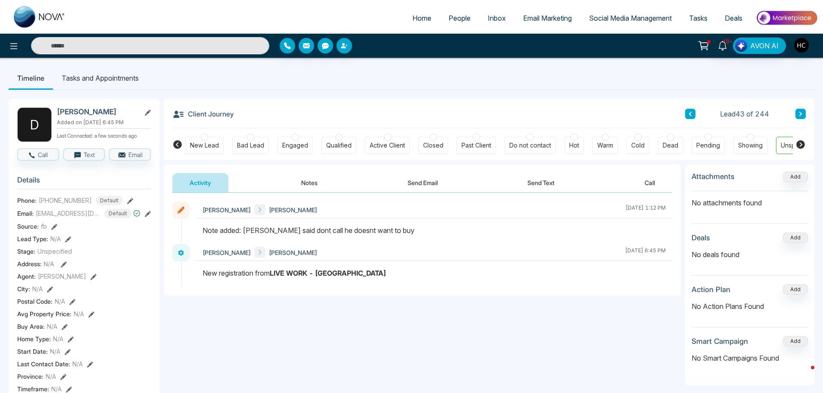
click at [800, 112] on icon at bounding box center [801, 113] width 4 height 5
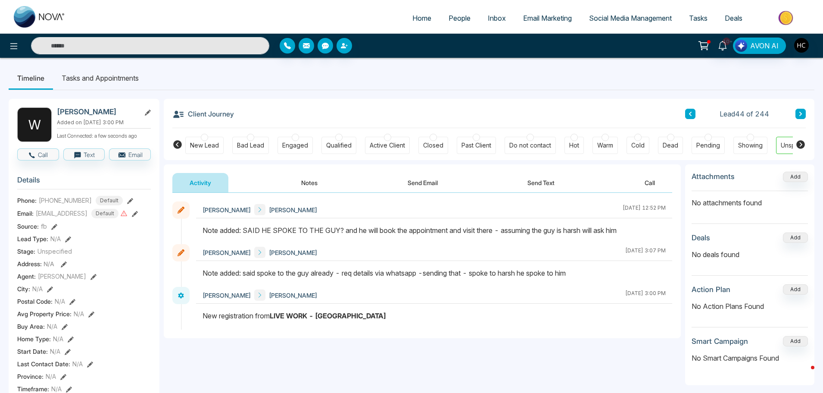
click at [314, 178] on button "Notes" at bounding box center [309, 182] width 51 height 19
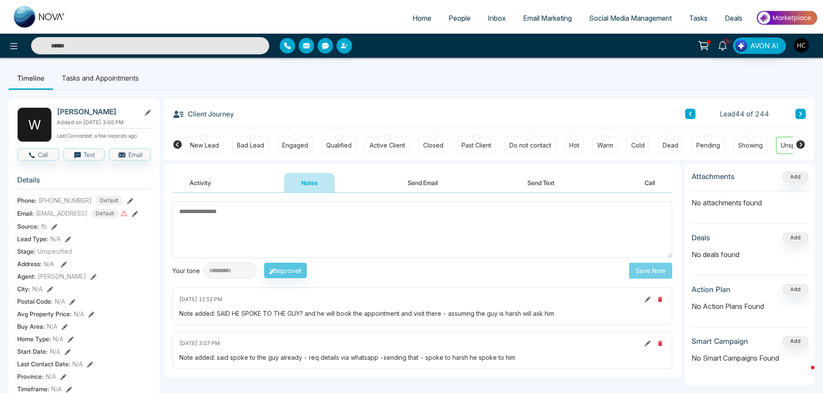
click at [336, 235] on textarea at bounding box center [422, 229] width 500 height 56
click at [796, 112] on button at bounding box center [801, 114] width 10 height 10
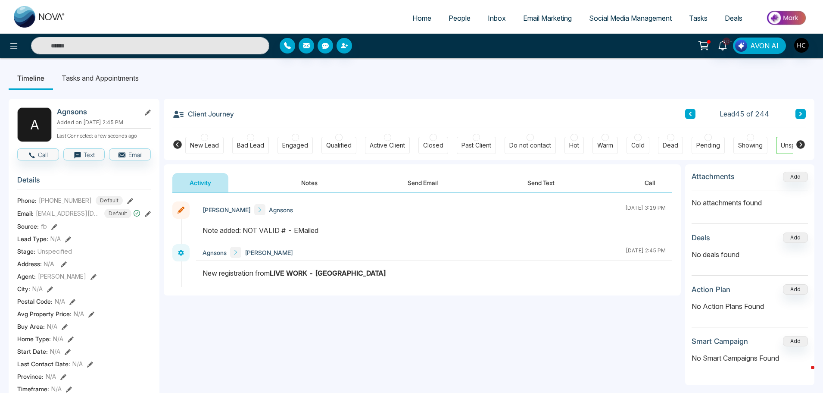
click at [802, 111] on icon at bounding box center [801, 113] width 4 height 5
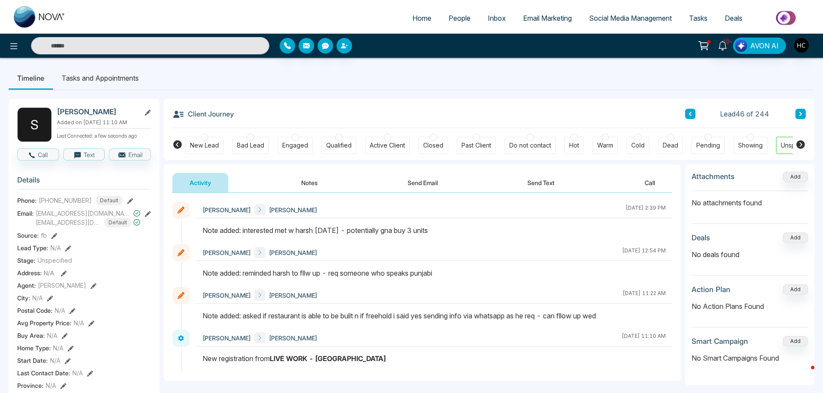
click at [799, 118] on button at bounding box center [801, 114] width 10 height 10
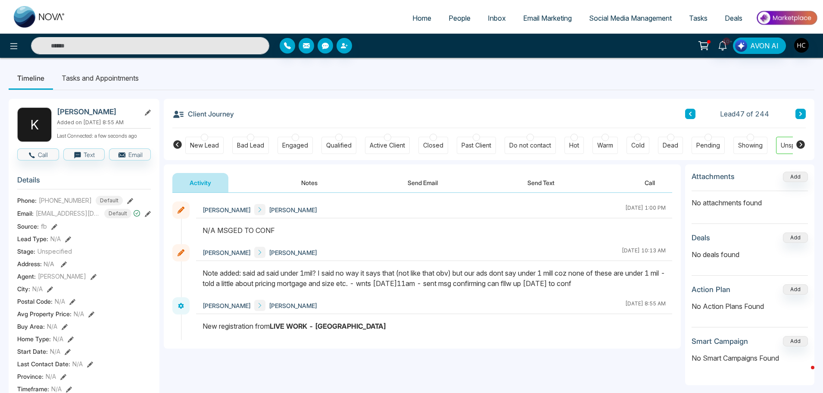
click at [797, 111] on button at bounding box center [801, 114] width 10 height 10
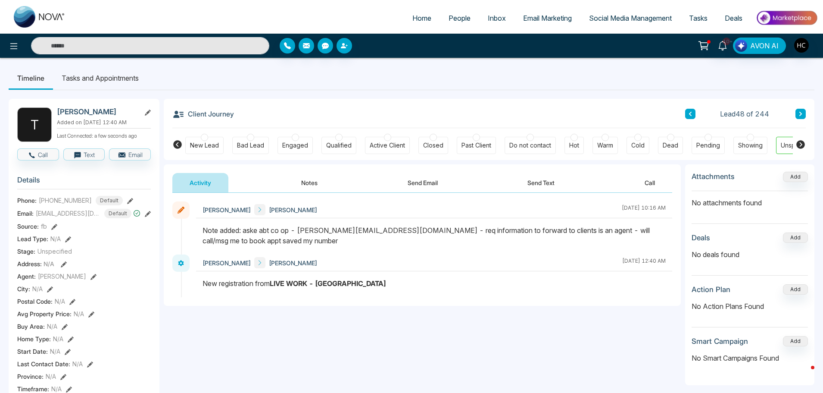
click at [798, 110] on button at bounding box center [801, 114] width 10 height 10
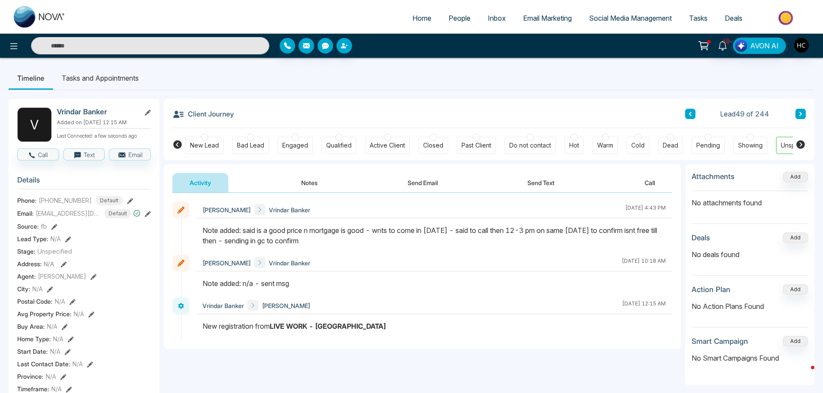
click at [795, 113] on div "Lead 49 of 244" at bounding box center [745, 114] width 121 height 10
click at [800, 117] on button at bounding box center [801, 114] width 10 height 10
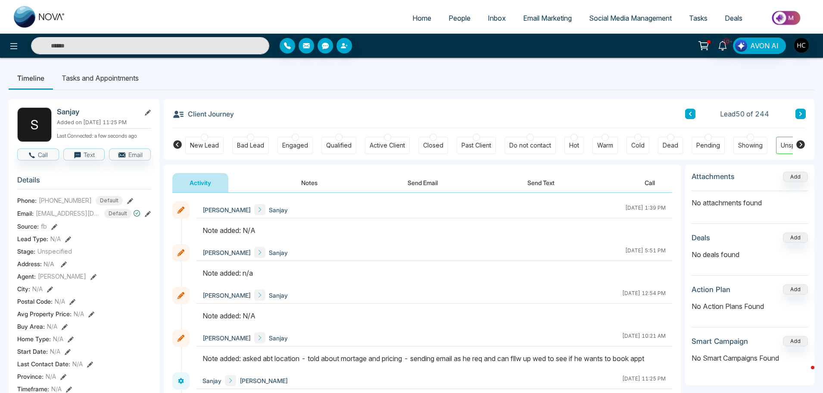
click at [305, 183] on button "Notes" at bounding box center [309, 182] width 51 height 19
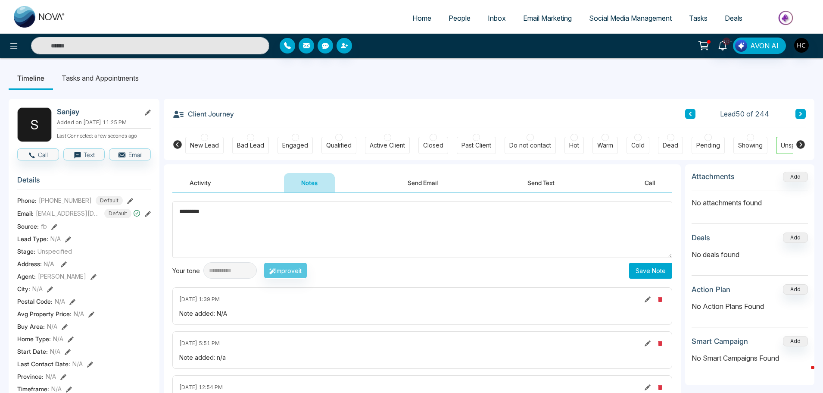
type textarea "*********"
click at [640, 271] on button "Save Note" at bounding box center [650, 271] width 43 height 16
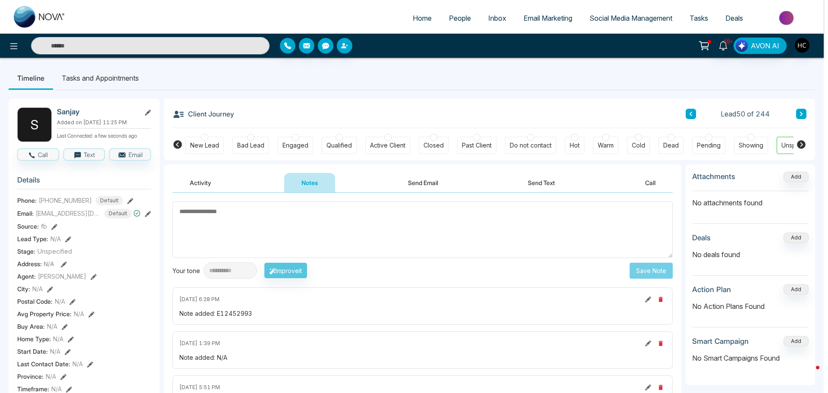
click at [752, 105] on div "Note created successfully. success Note created successfully. Okay" at bounding box center [414, 196] width 828 height 393
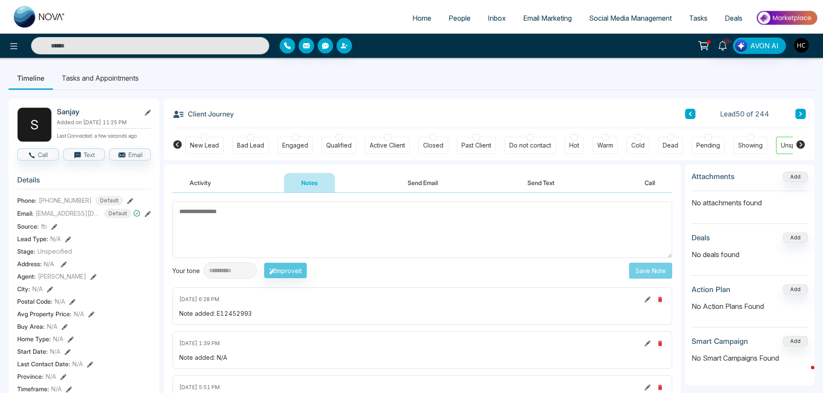
click at [801, 117] on button at bounding box center [801, 114] width 10 height 10
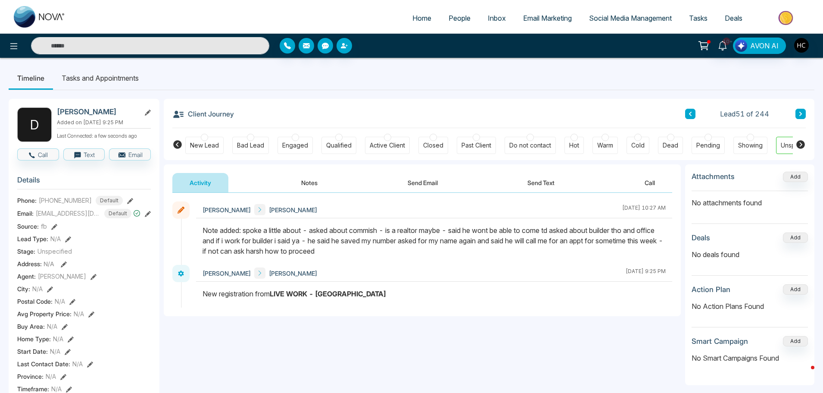
drag, startPoint x: 313, startPoint y: 185, endPoint x: 717, endPoint y: 174, distance: 403.6
click at [663, 187] on div "Activity Notes Send Email Send Text Call" at bounding box center [422, 183] width 500 height 20
click at [793, 118] on div "Lead 51 of 244" at bounding box center [745, 114] width 121 height 10
click at [796, 111] on button at bounding box center [801, 114] width 10 height 10
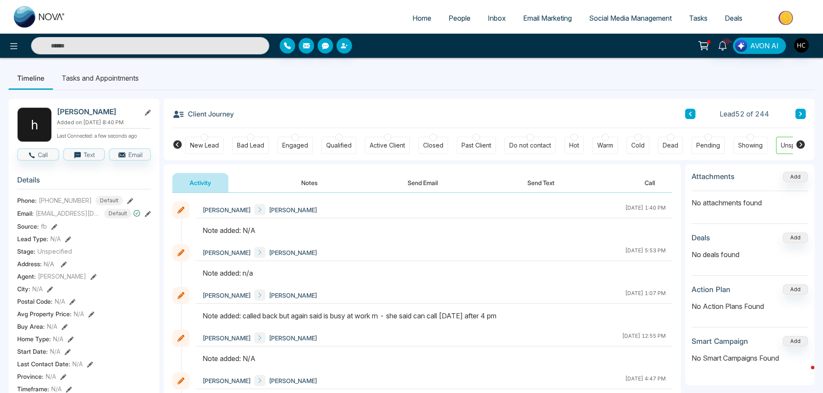
click at [304, 182] on button "Notes" at bounding box center [309, 182] width 51 height 19
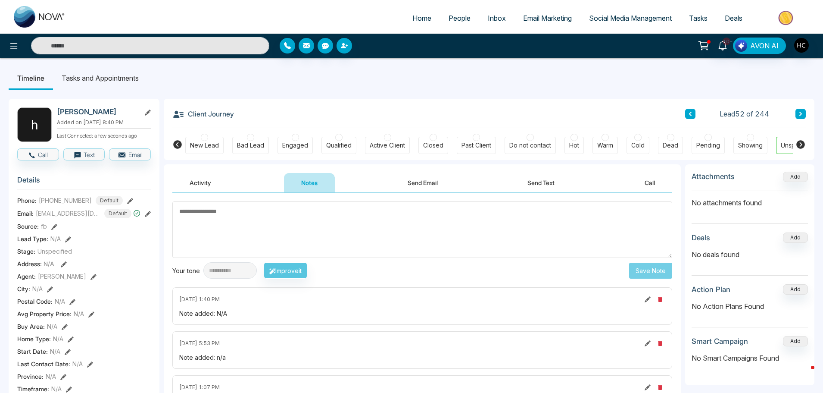
click at [369, 238] on textarea at bounding box center [422, 229] width 500 height 56
click at [338, 200] on div "**********" at bounding box center [422, 395] width 517 height 404
paste textarea "*********"
type textarea "*********"
click at [637, 275] on button "Save Note" at bounding box center [650, 271] width 43 height 16
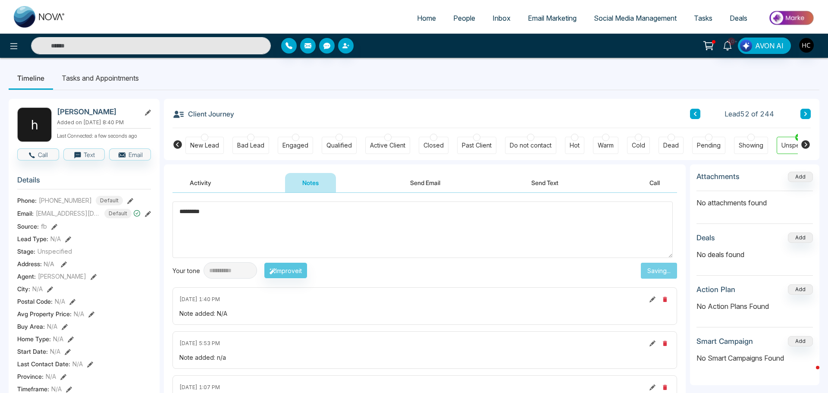
click at [796, 120] on body "**********" at bounding box center [414, 196] width 828 height 393
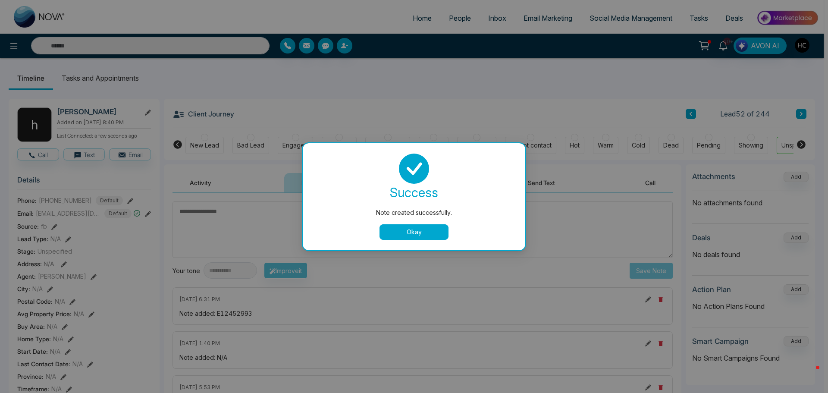
click at [801, 116] on div "Note created successfully. success Note created successfully. Okay" at bounding box center [414, 196] width 828 height 393
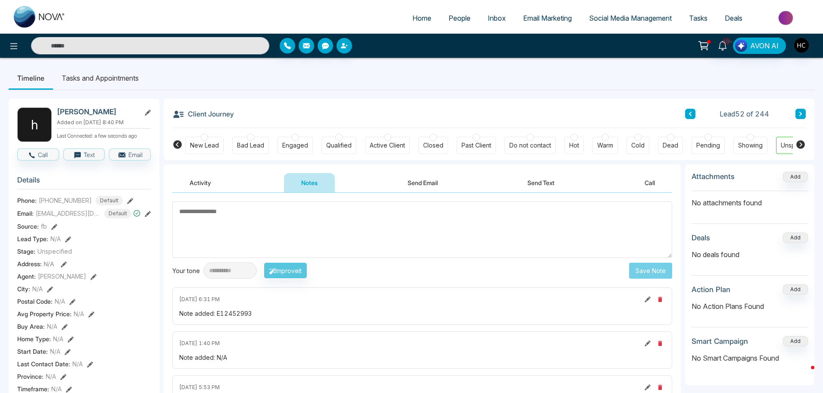
click at [801, 113] on icon at bounding box center [801, 114] width 3 height 4
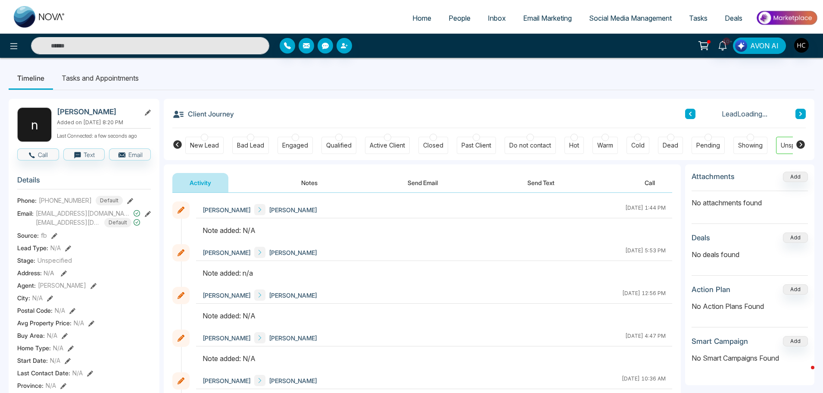
click at [301, 184] on button "Notes" at bounding box center [309, 182] width 51 height 19
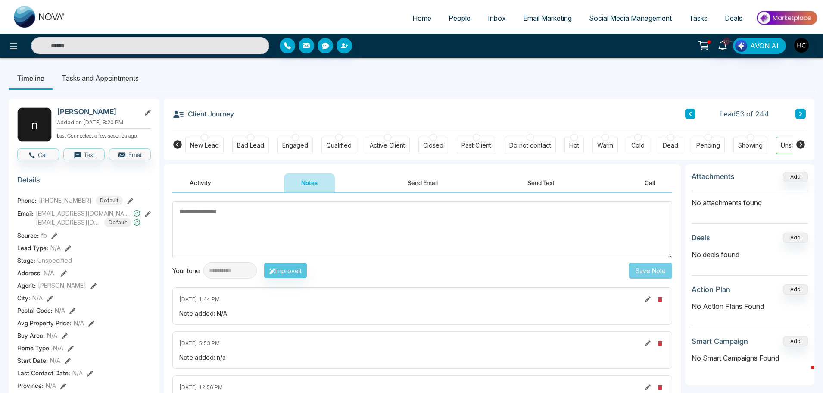
click at [429, 279] on div "**********" at bounding box center [422, 351] width 517 height 316
paste textarea "*********"
type textarea "*********"
click at [637, 271] on button "Save Note" at bounding box center [650, 271] width 43 height 16
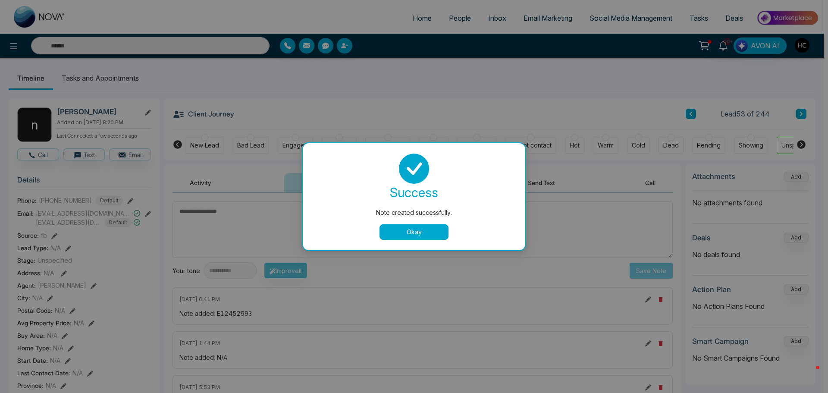
click at [431, 230] on button "Okay" at bounding box center [413, 232] width 69 height 16
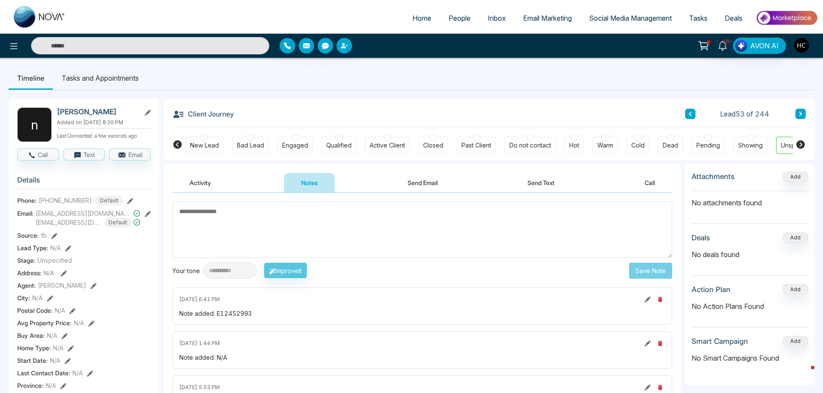
click at [649, 300] on icon at bounding box center [648, 299] width 6 height 6
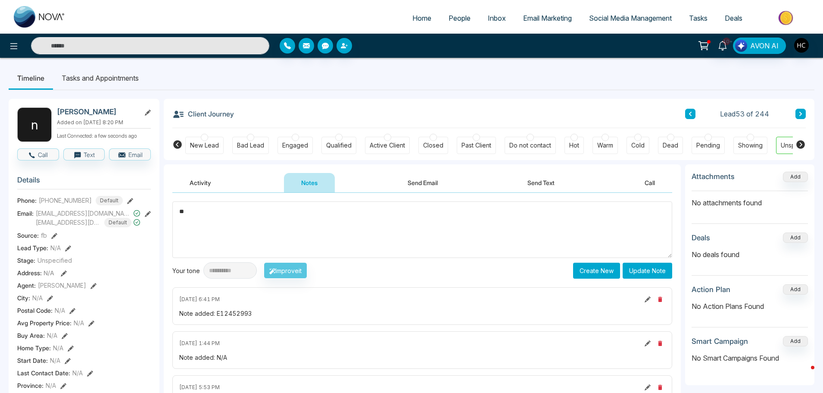
type textarea "*"
drag, startPoint x: 172, startPoint y: 219, endPoint x: 140, endPoint y: 221, distance: 32.4
type textarea "***"
click at [529, 264] on div "**********" at bounding box center [422, 270] width 500 height 16
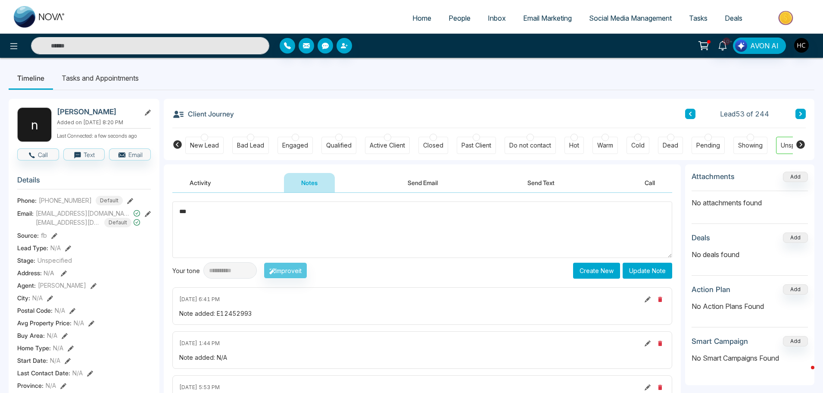
click at [652, 267] on button "Update Note" at bounding box center [648, 271] width 50 height 16
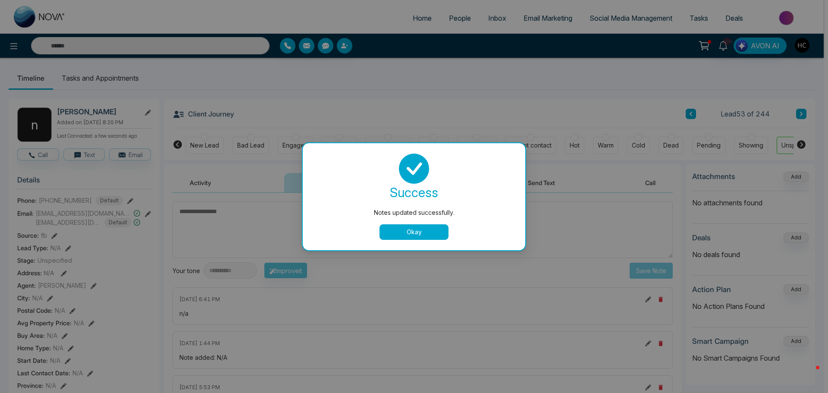
click at [416, 241] on div "success Notes updated successfully. Okay" at bounding box center [414, 196] width 222 height 107
click at [413, 233] on button "Okay" at bounding box center [413, 232] width 69 height 16
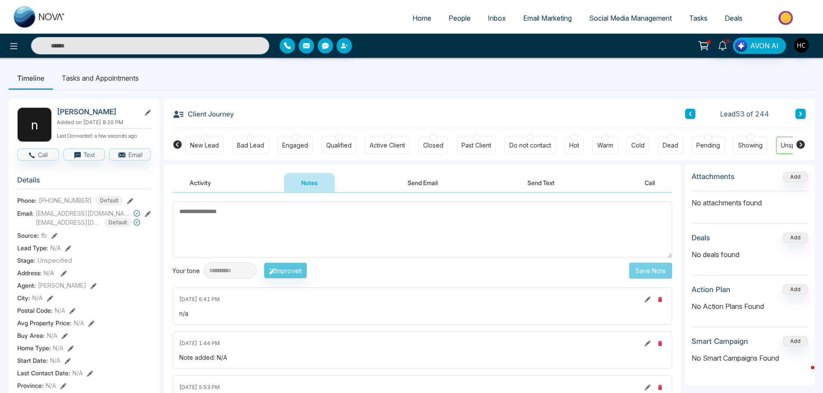
click at [797, 111] on button at bounding box center [801, 114] width 10 height 10
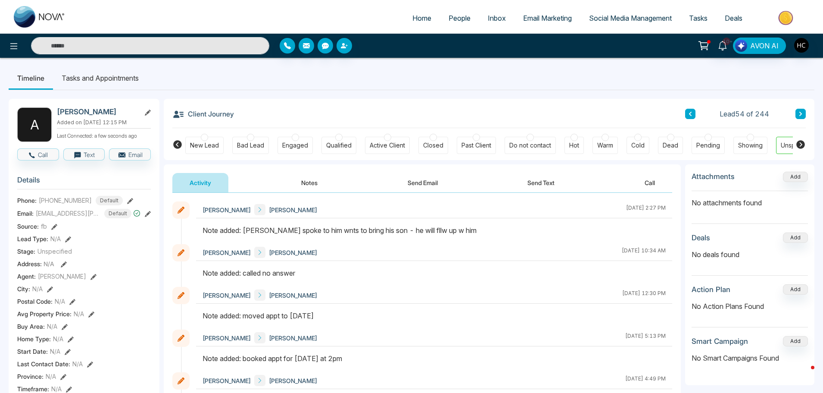
click at [797, 109] on button at bounding box center [801, 114] width 10 height 10
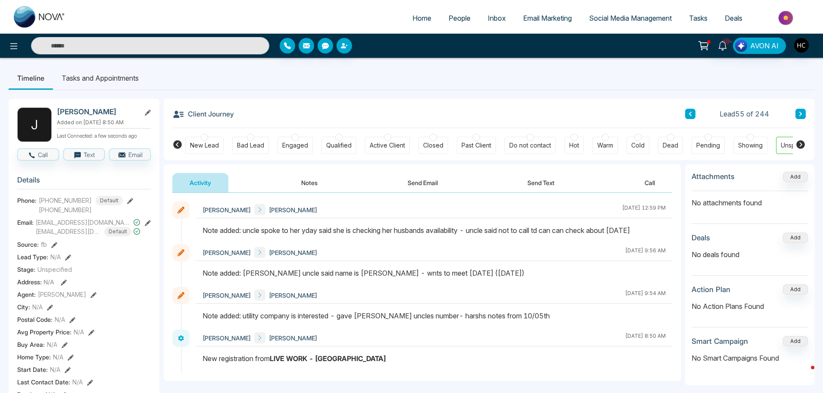
click at [798, 116] on button at bounding box center [801, 114] width 10 height 10
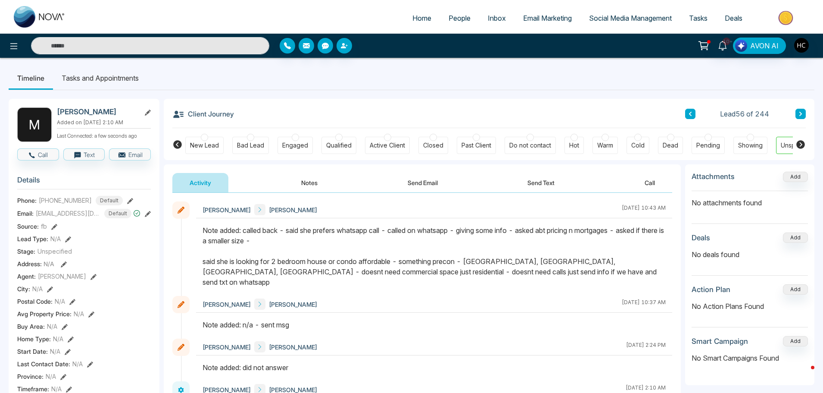
click at [799, 112] on icon at bounding box center [801, 113] width 4 height 5
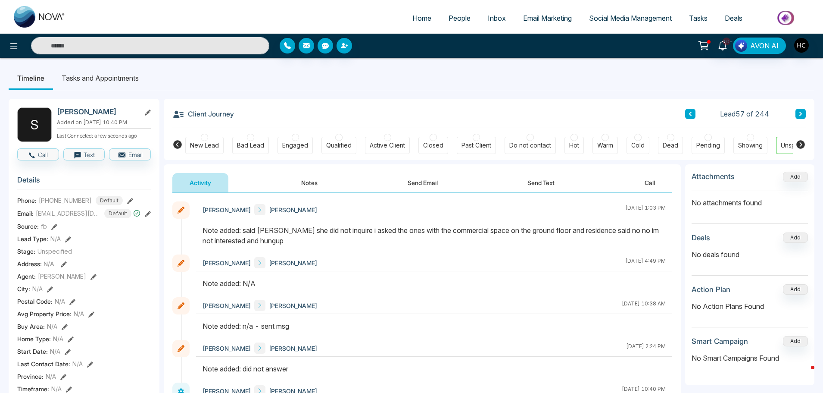
click at [803, 119] on button at bounding box center [801, 114] width 10 height 10
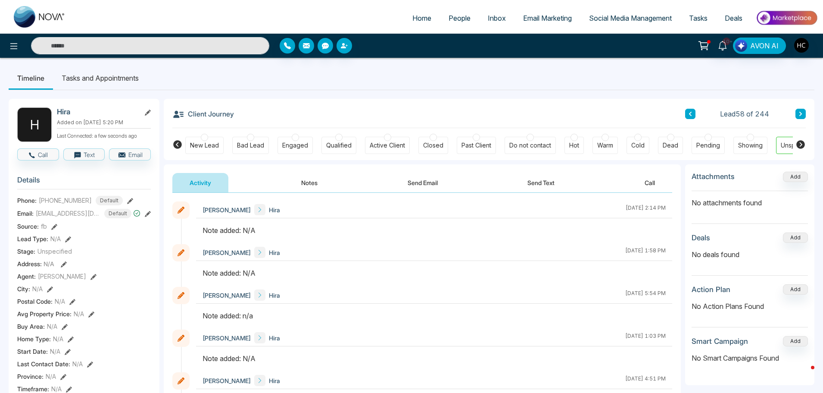
click at [326, 176] on button "Notes" at bounding box center [309, 182] width 51 height 19
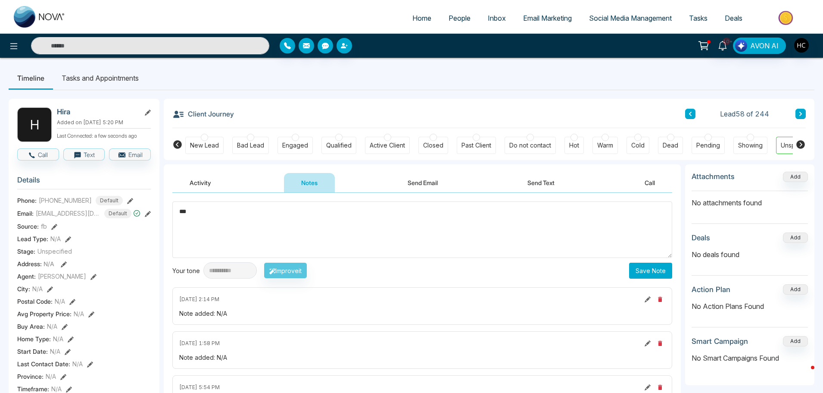
type textarea "***"
click at [650, 269] on button "Save Note" at bounding box center [650, 271] width 43 height 16
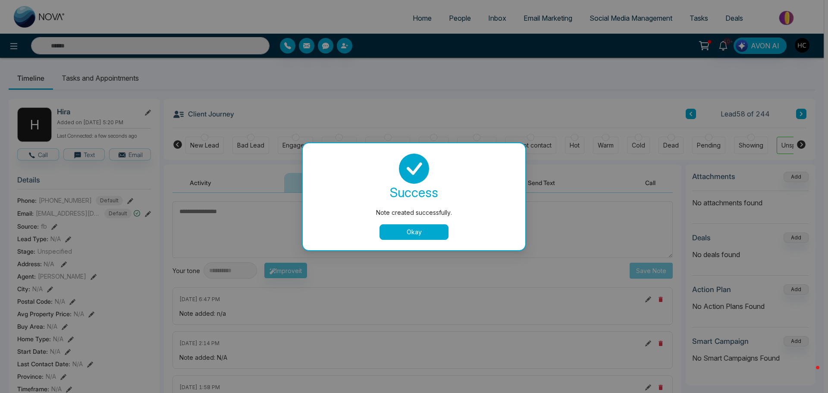
click at [814, 109] on div "Note created successfully. success Note created successfully. Okay" at bounding box center [414, 196] width 828 height 393
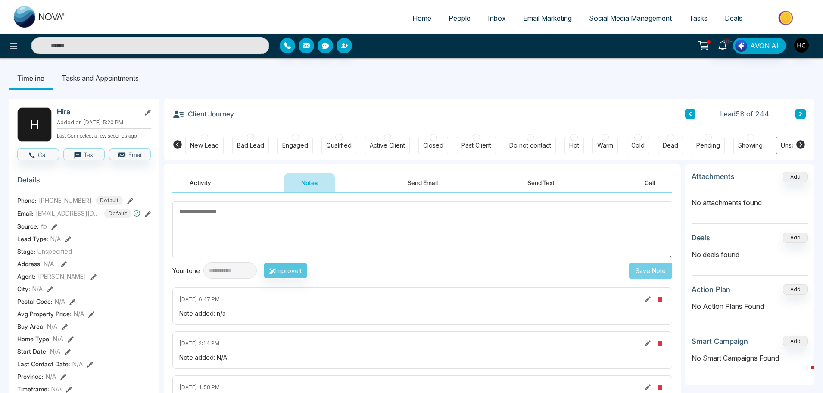
click at [803, 113] on button at bounding box center [801, 114] width 10 height 10
